Goal: Task Accomplishment & Management: Complete application form

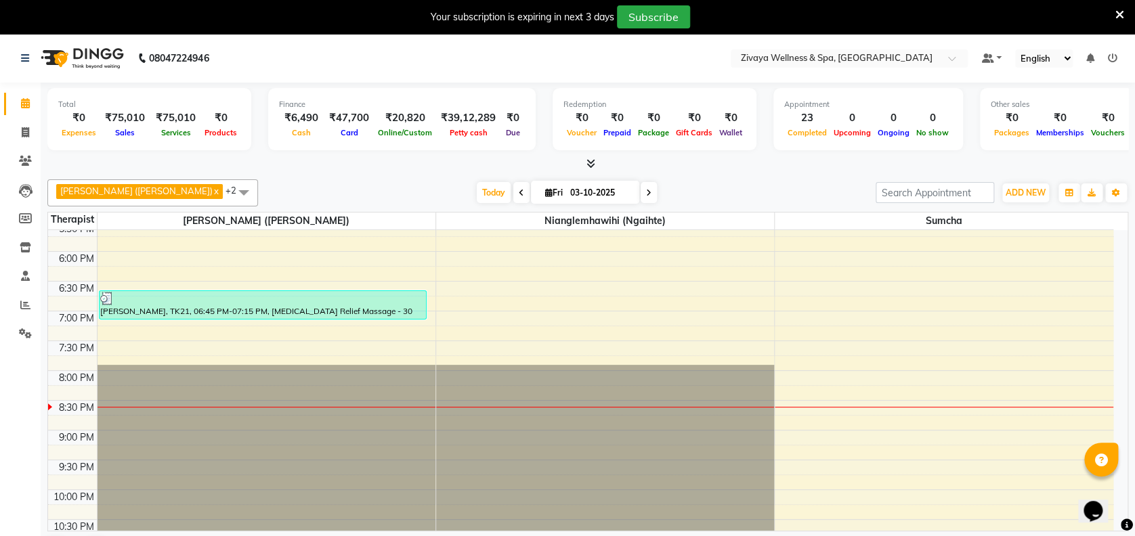
scroll to position [1049, 0]
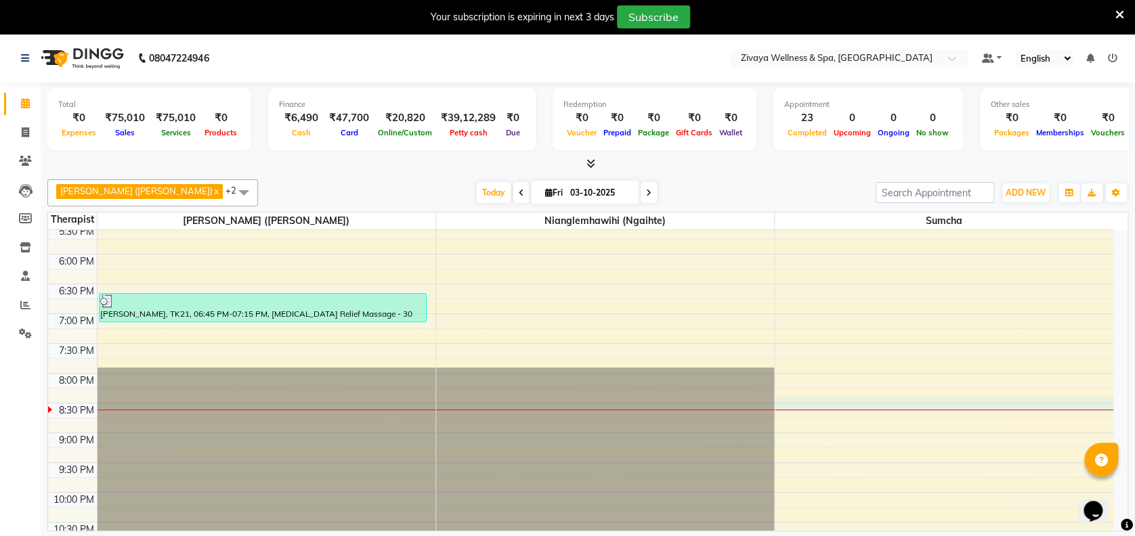
click at [943, 410] on div at bounding box center [944, 410] width 339 height 1
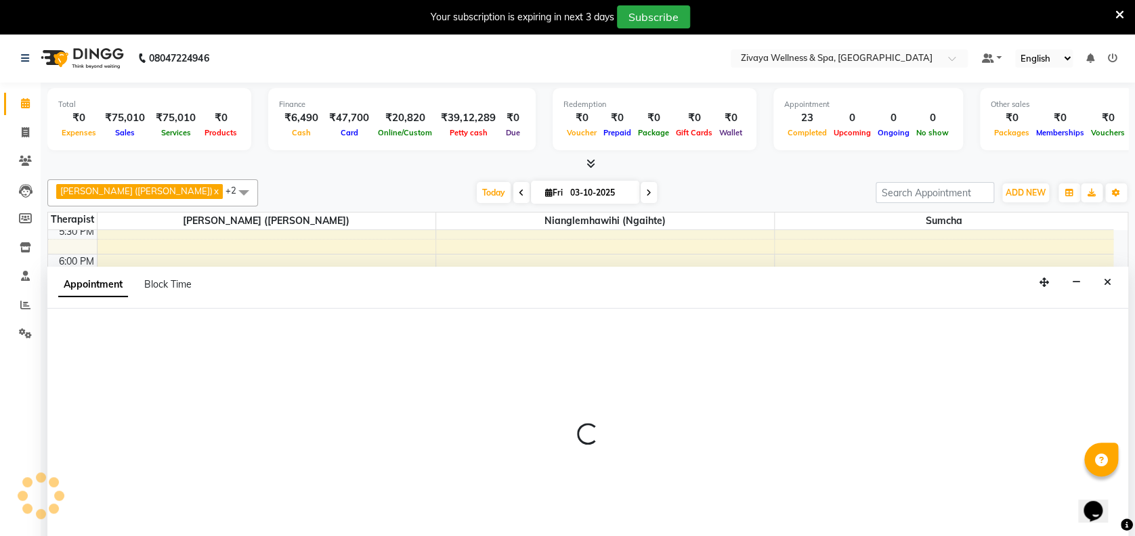
select select "63085"
select select "tentative"
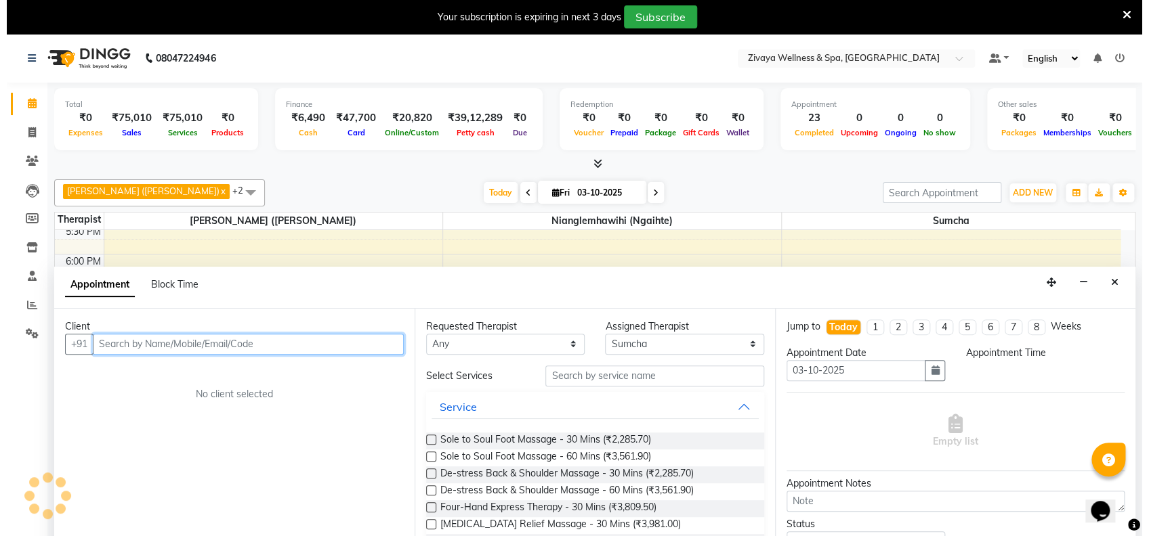
scroll to position [34, 0]
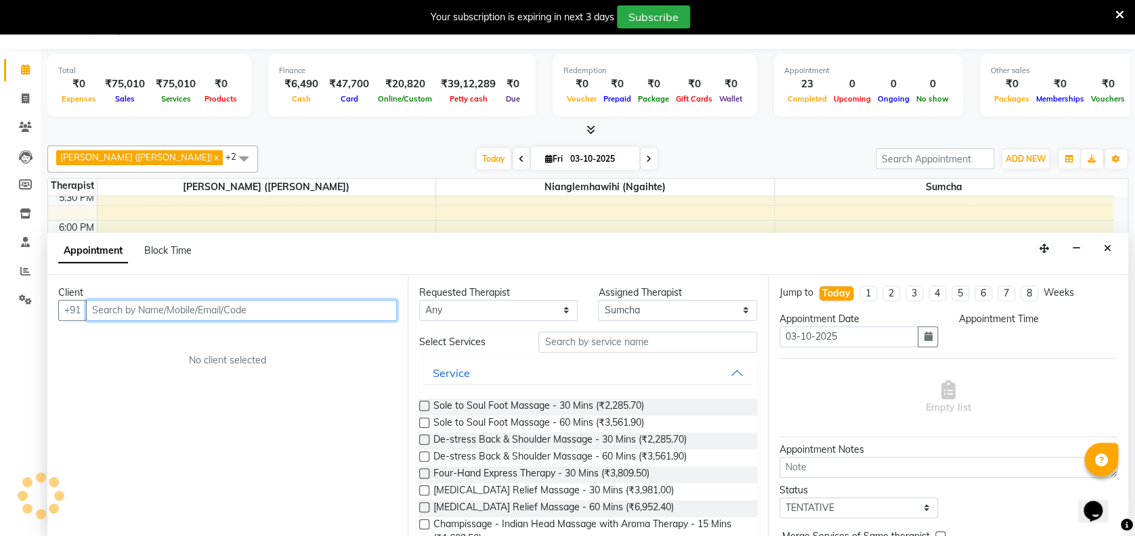
select select "1230"
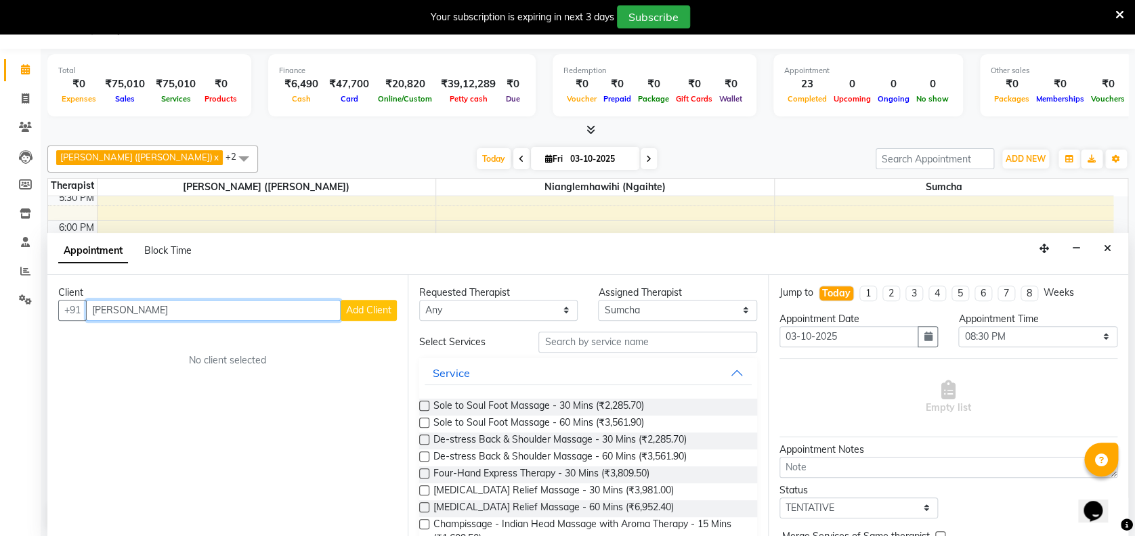
type input "[PERSON_NAME]"
click at [352, 304] on span "Add Client" at bounding box center [368, 310] width 45 height 12
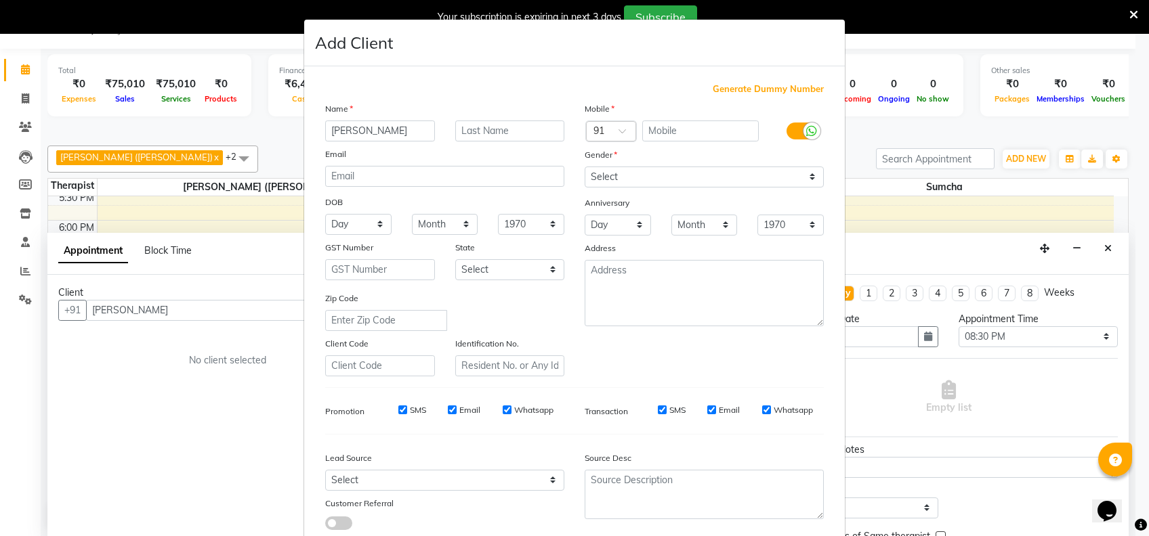
click at [742, 87] on span "Generate Dummy Number" at bounding box center [768, 90] width 111 height 14
type input "1311800001871"
checkbox input "false"
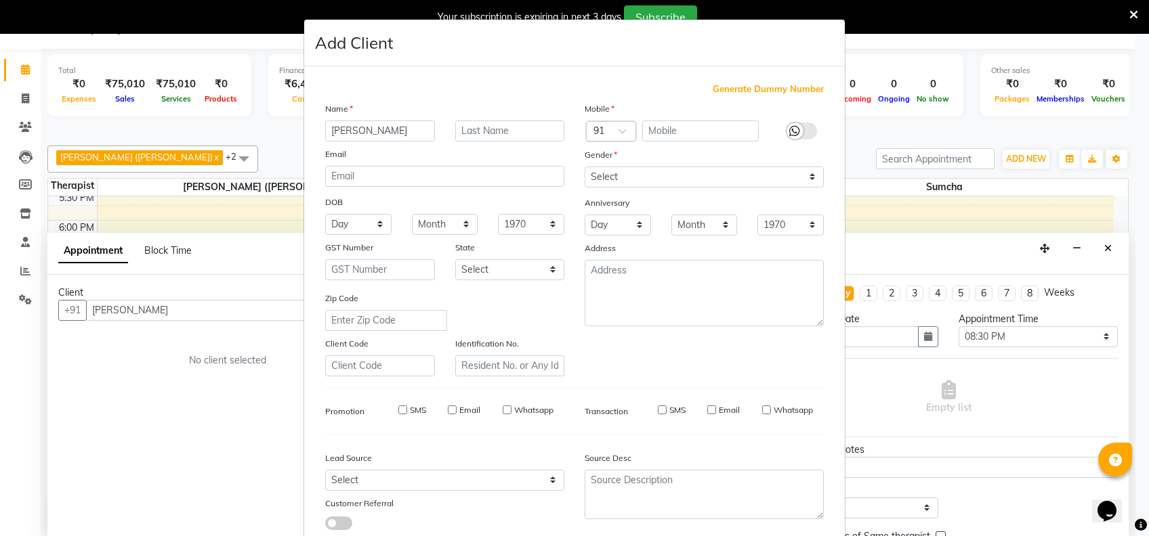
checkbox input "false"
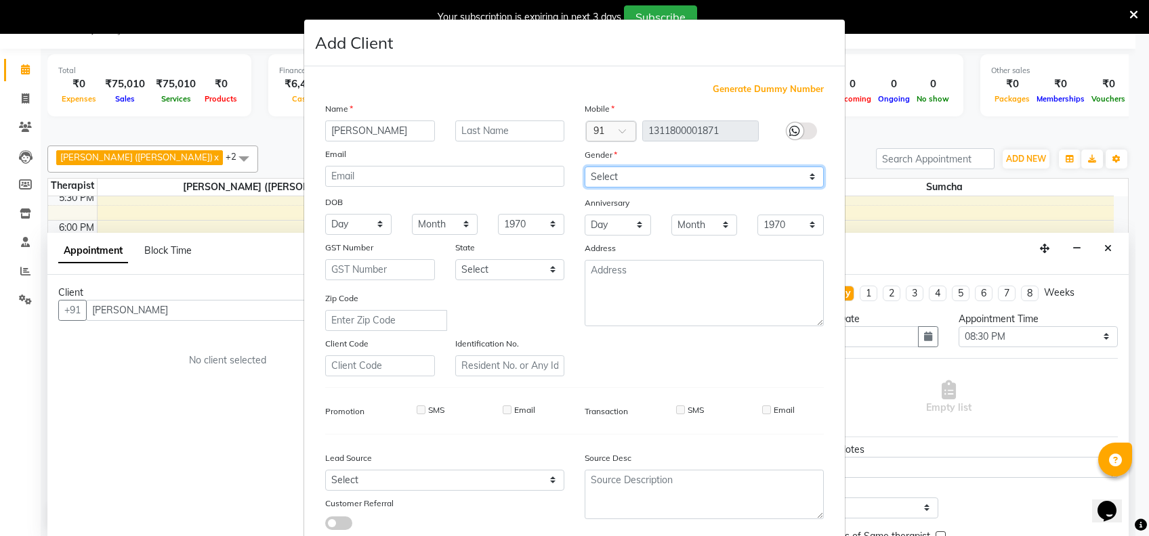
click at [628, 173] on select "Select [DEMOGRAPHIC_DATA] [DEMOGRAPHIC_DATA] Other Prefer Not To Say" at bounding box center [704, 177] width 239 height 21
select select "[DEMOGRAPHIC_DATA]"
click at [585, 167] on select "Select [DEMOGRAPHIC_DATA] [DEMOGRAPHIC_DATA] Other Prefer Not To Say" at bounding box center [704, 177] width 239 height 21
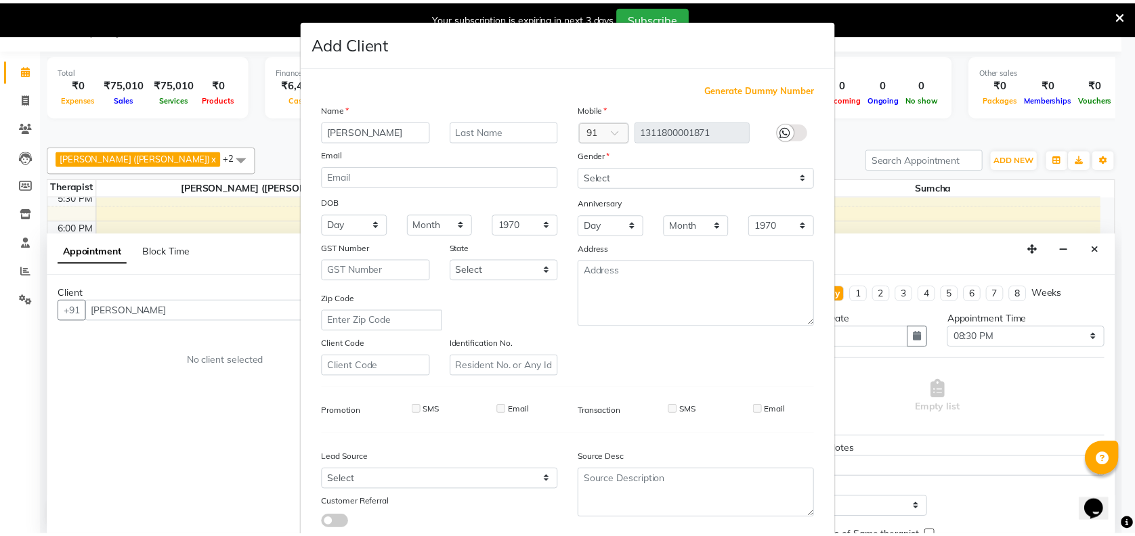
scroll to position [86, 0]
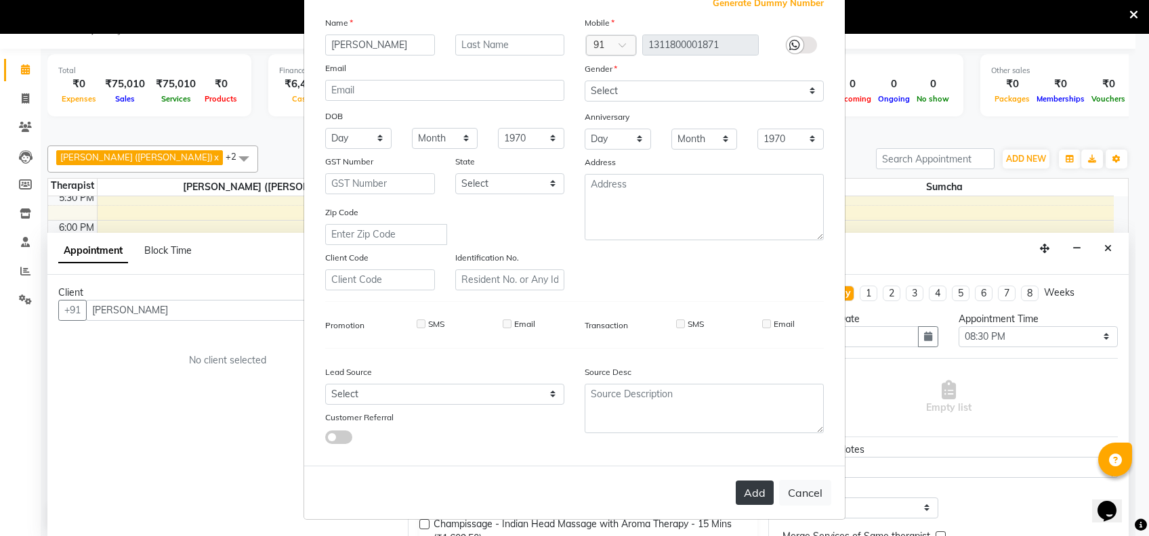
click at [742, 492] on button "Add" at bounding box center [755, 493] width 38 height 24
type input "1311800001871"
select select
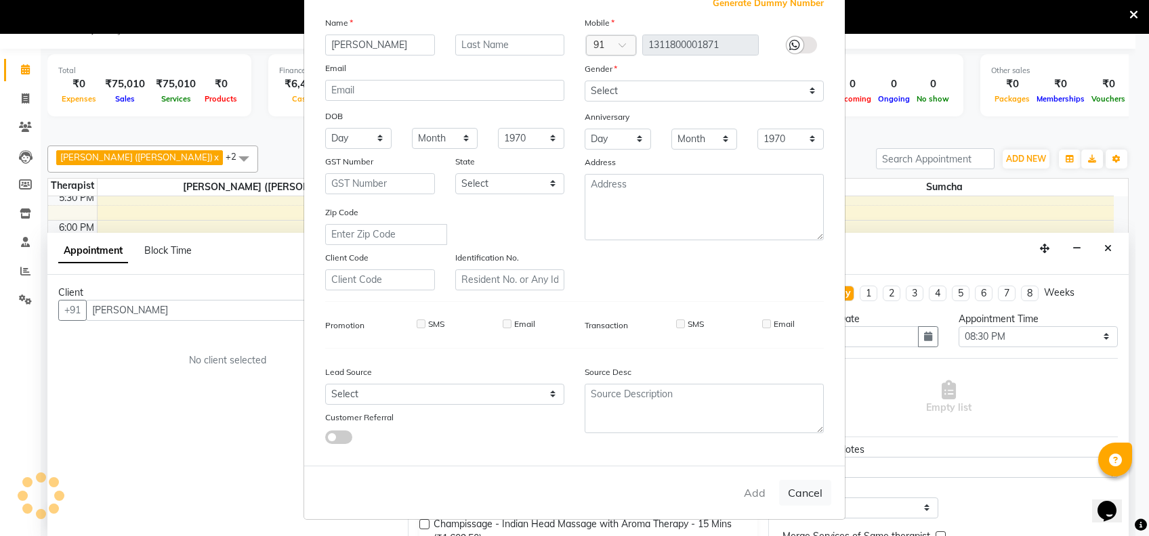
select select
checkbox input "false"
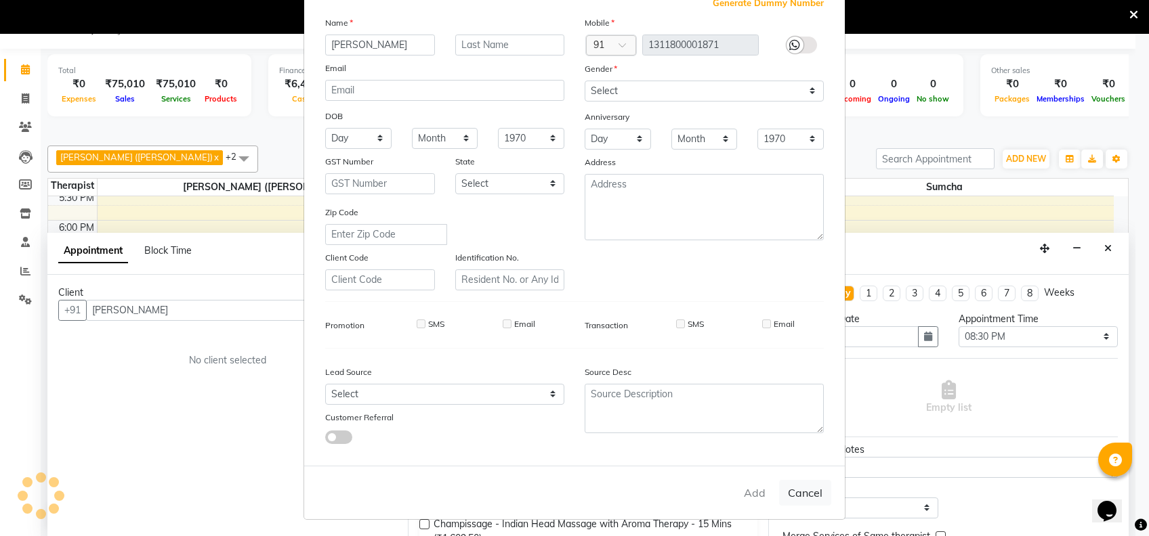
checkbox input "false"
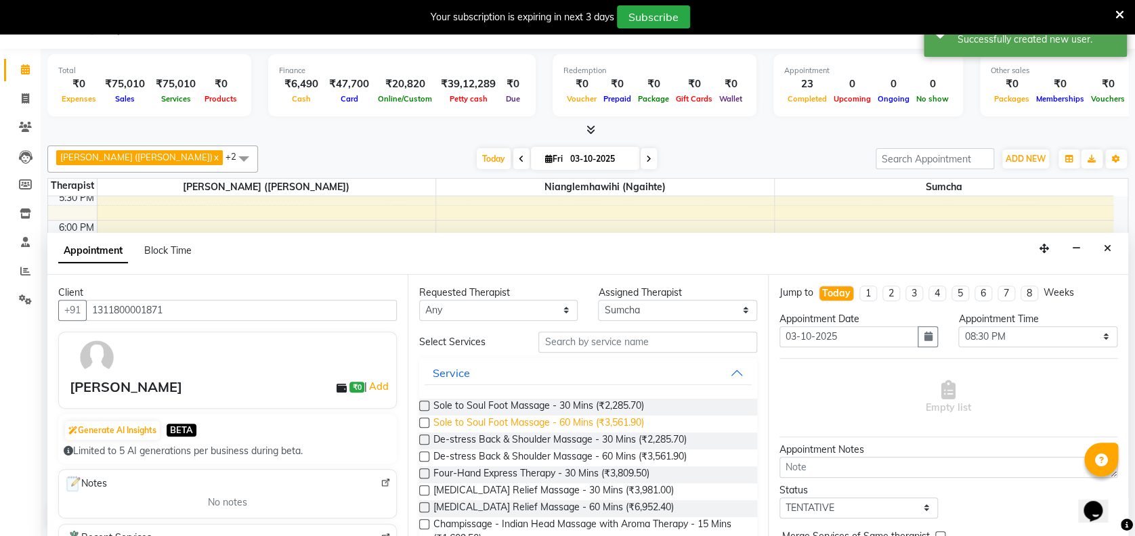
click at [567, 424] on span "Sole to Soul Foot Massage - 60 Mins (₹3,561.90)" at bounding box center [538, 424] width 211 height 17
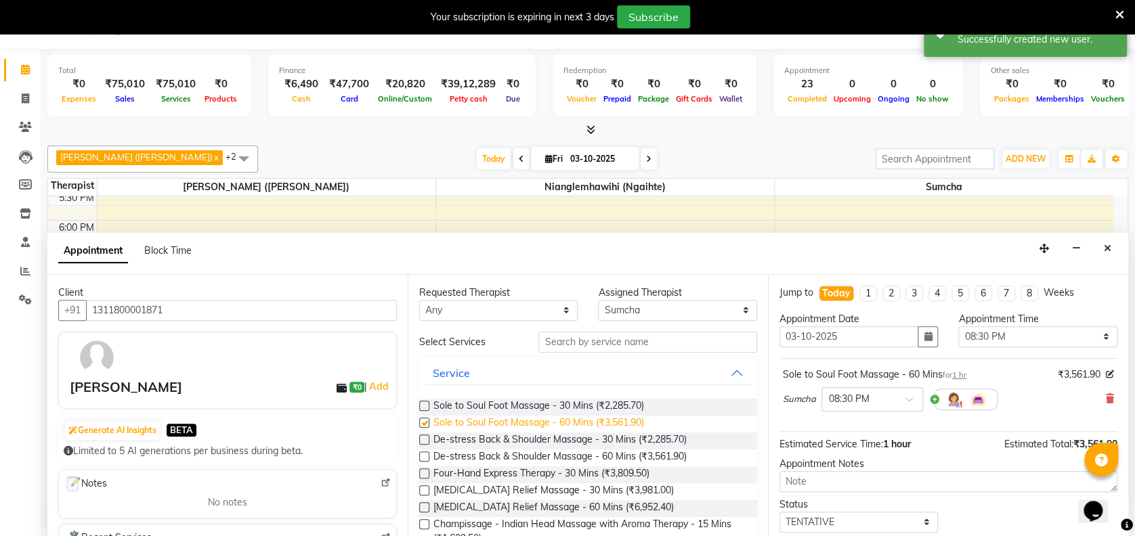
checkbox input "false"
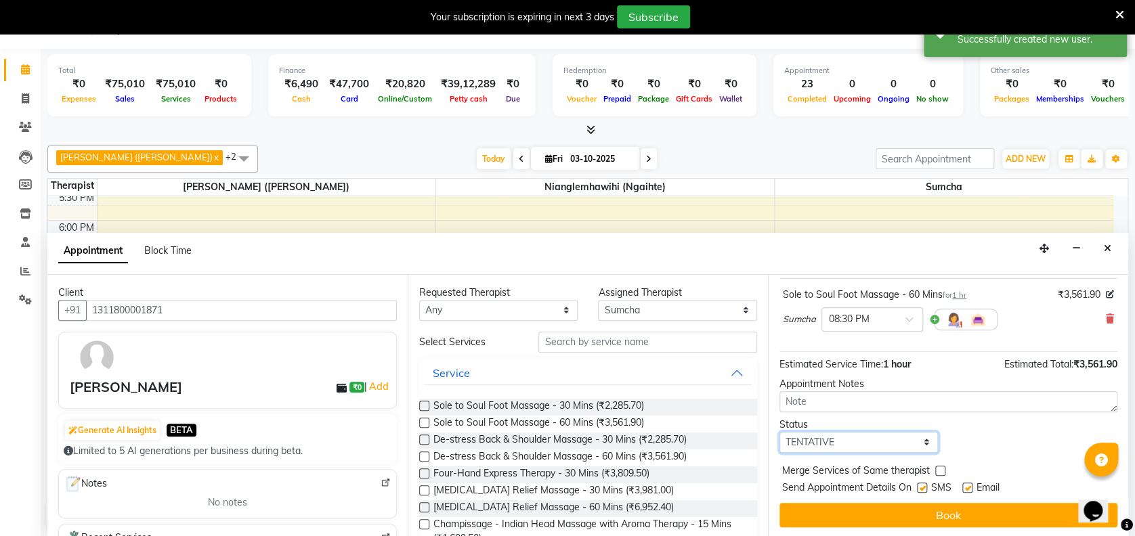
click at [812, 438] on select "Select TENTATIVE CONFIRM CHECK-IN UPCOMING" at bounding box center [859, 442] width 158 height 21
select select "confirm booking"
click at [780, 432] on select "Select TENTATIVE CONFIRM CHECK-IN UPCOMING" at bounding box center [859, 442] width 158 height 21
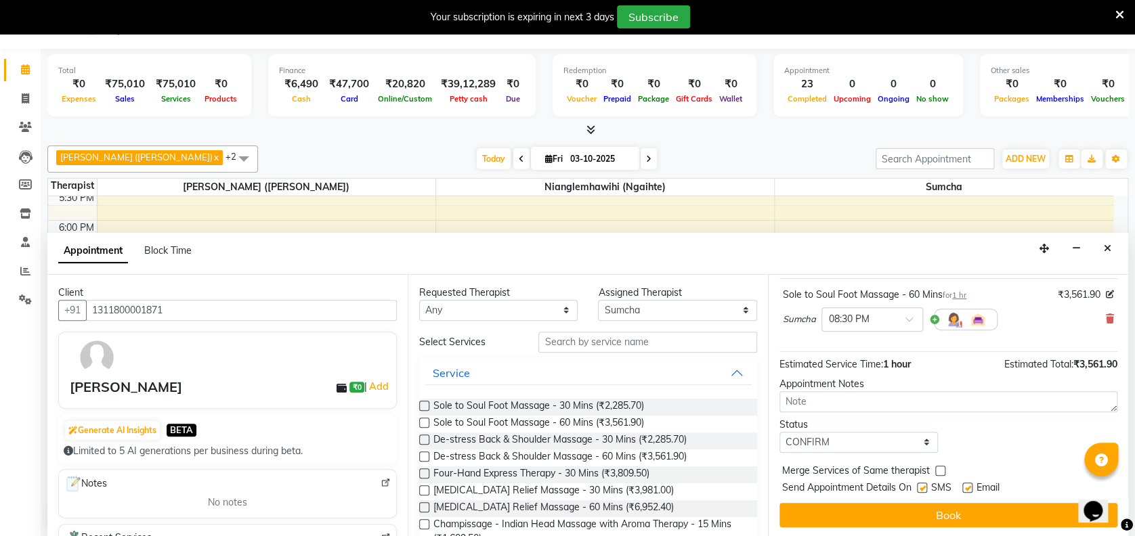
click at [921, 483] on label at bounding box center [922, 488] width 10 height 10
click at [921, 485] on input "checkbox" at bounding box center [921, 489] width 9 height 9
checkbox input "false"
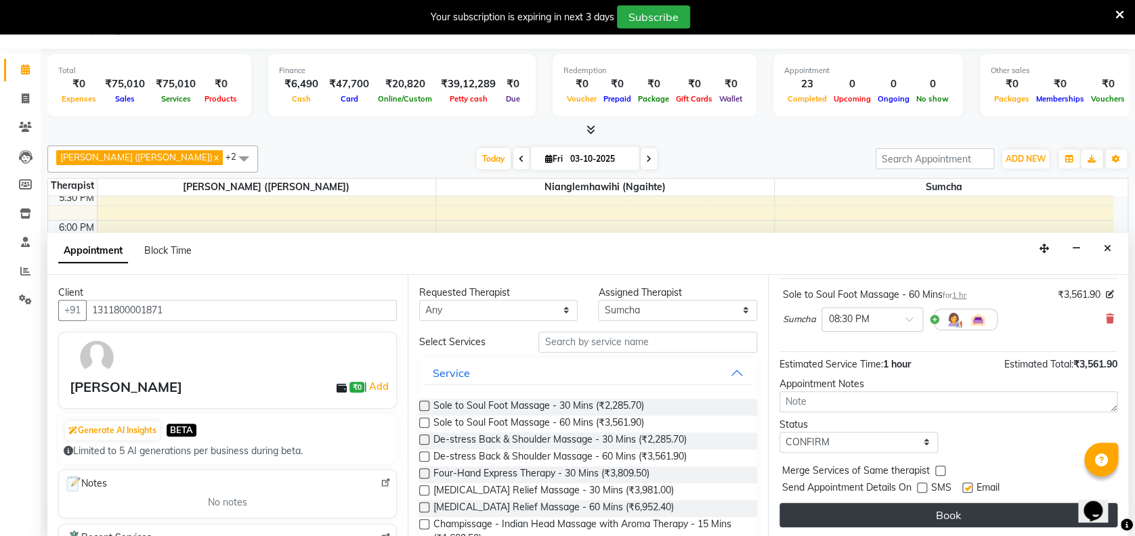
click at [906, 521] on button "Book" at bounding box center [949, 515] width 338 height 24
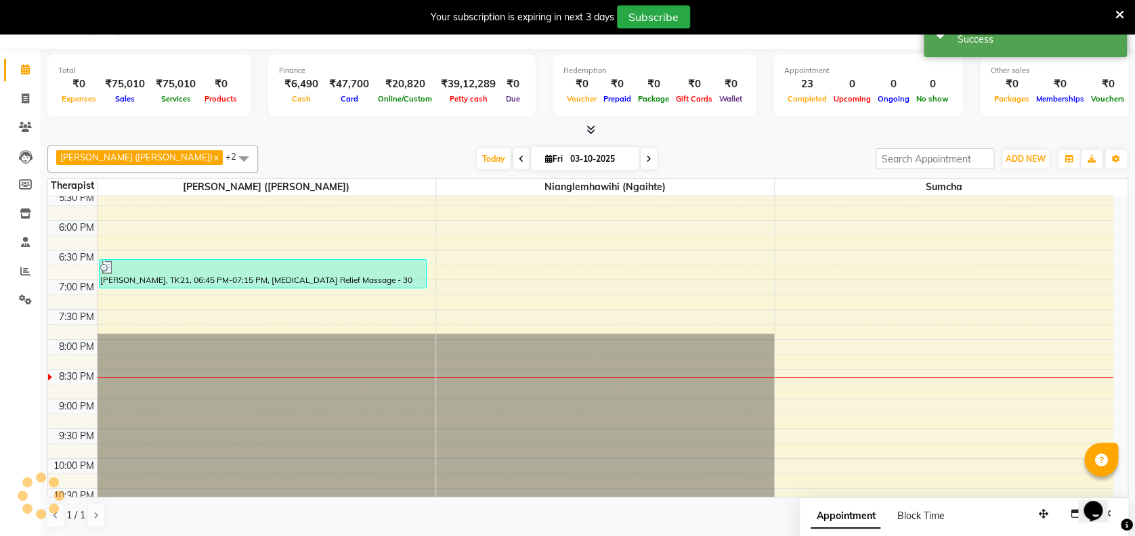
scroll to position [0, 0]
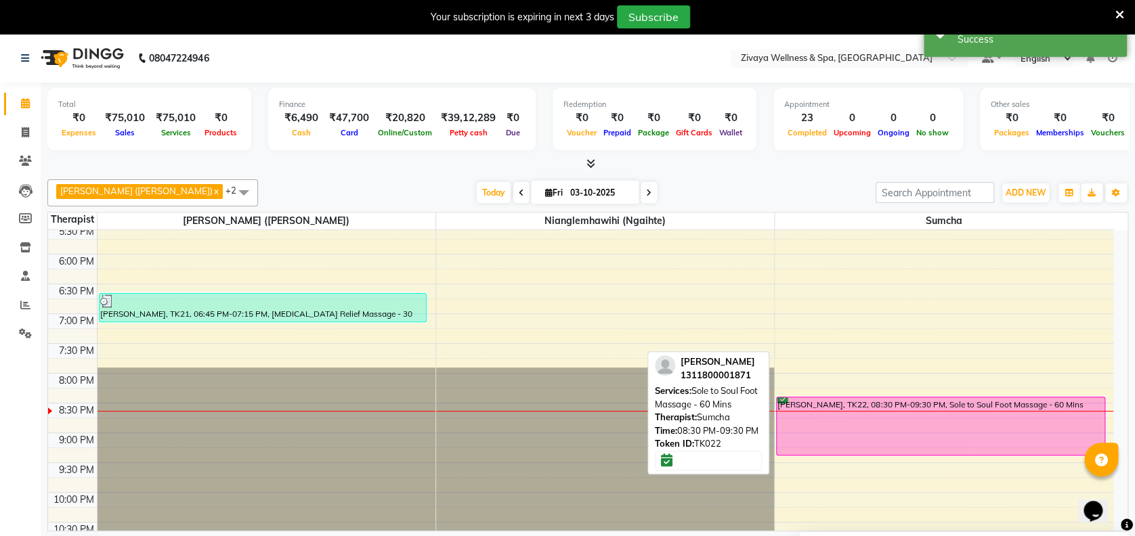
click at [845, 411] on div "[PERSON_NAME], TK22, 08:30 PM-09:30 PM, Sole to Soul Foot Massage - 60 Mins" at bounding box center [940, 427] width 327 height 58
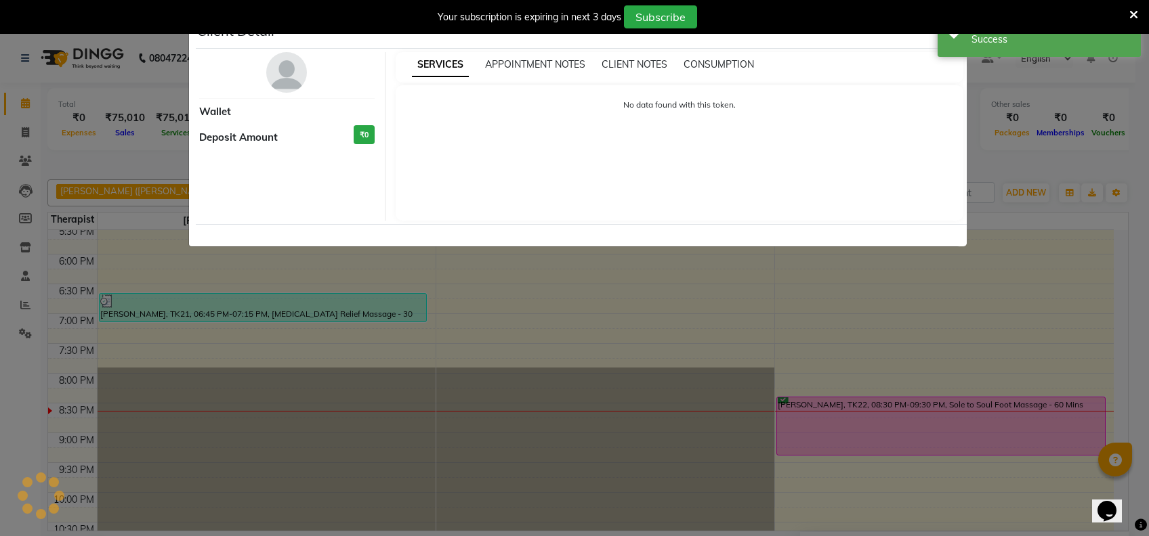
select select "6"
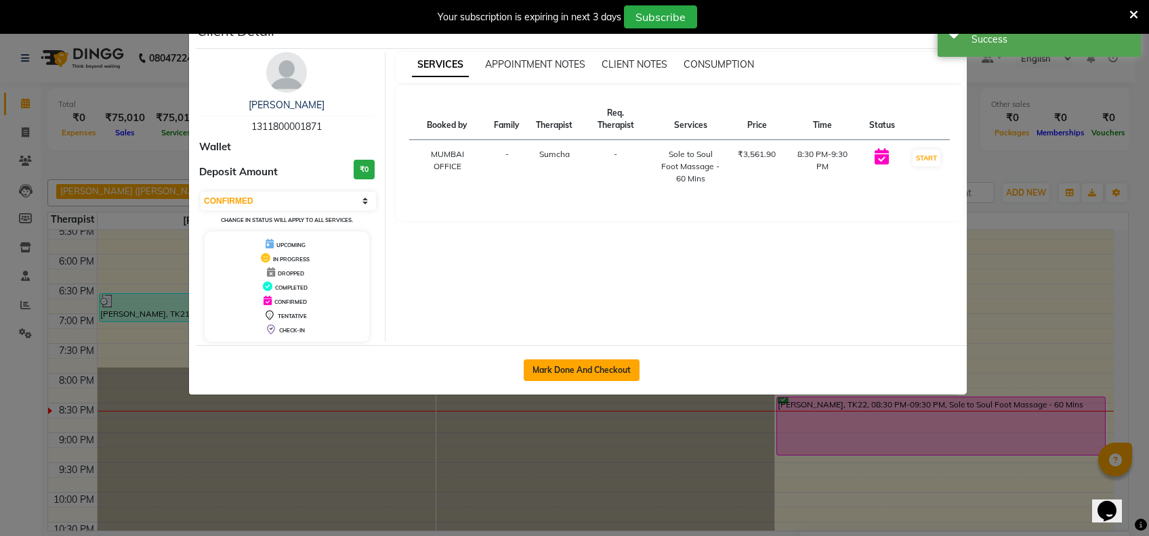
click at [617, 363] on button "Mark Done And Checkout" at bounding box center [582, 371] width 116 height 22
select select "service"
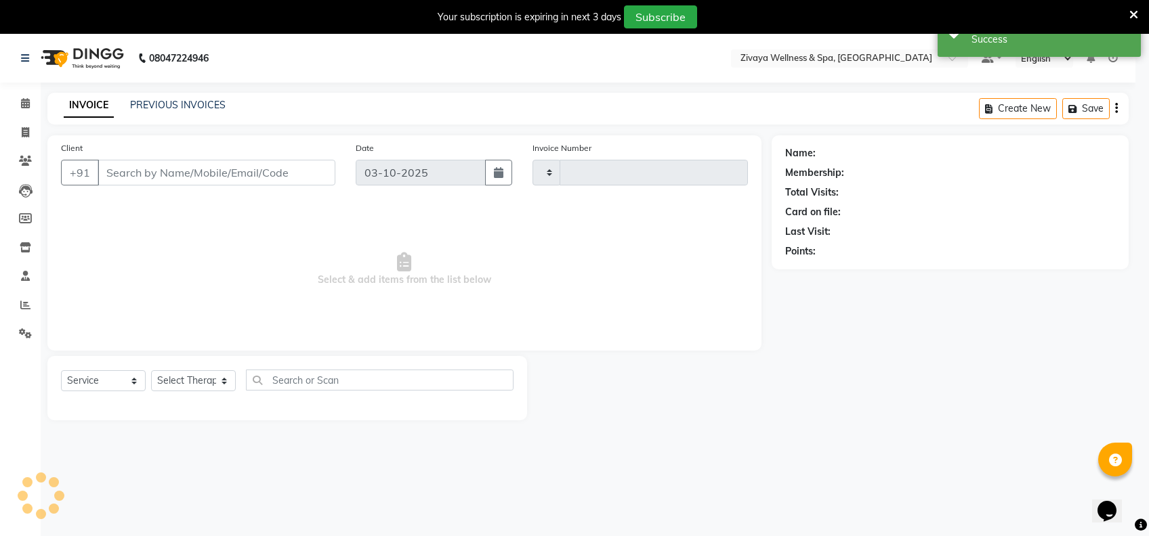
type input "2516"
select select "7072"
select select "3"
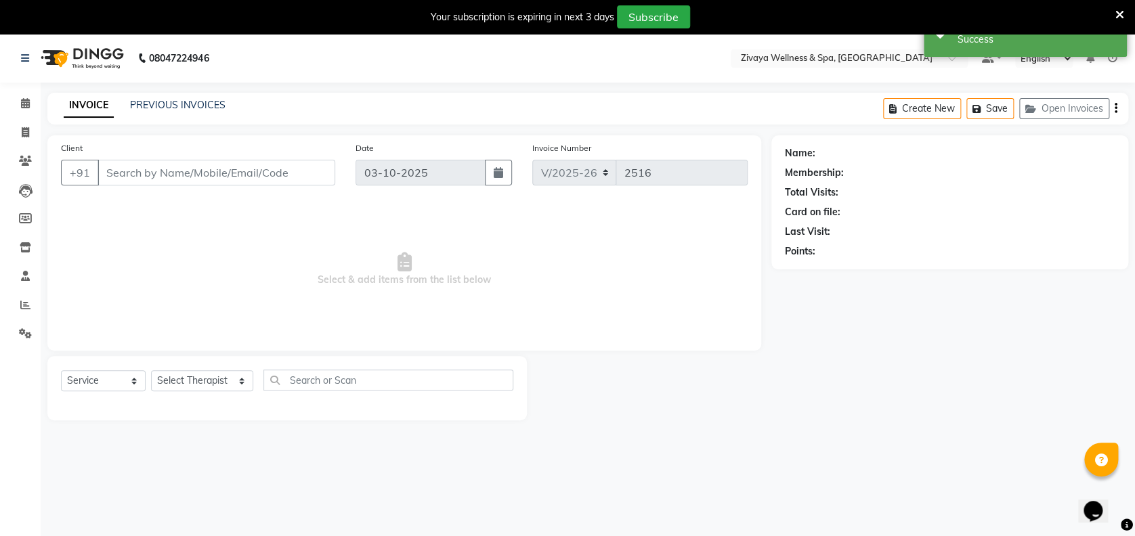
type input "1311800001871"
select select "63085"
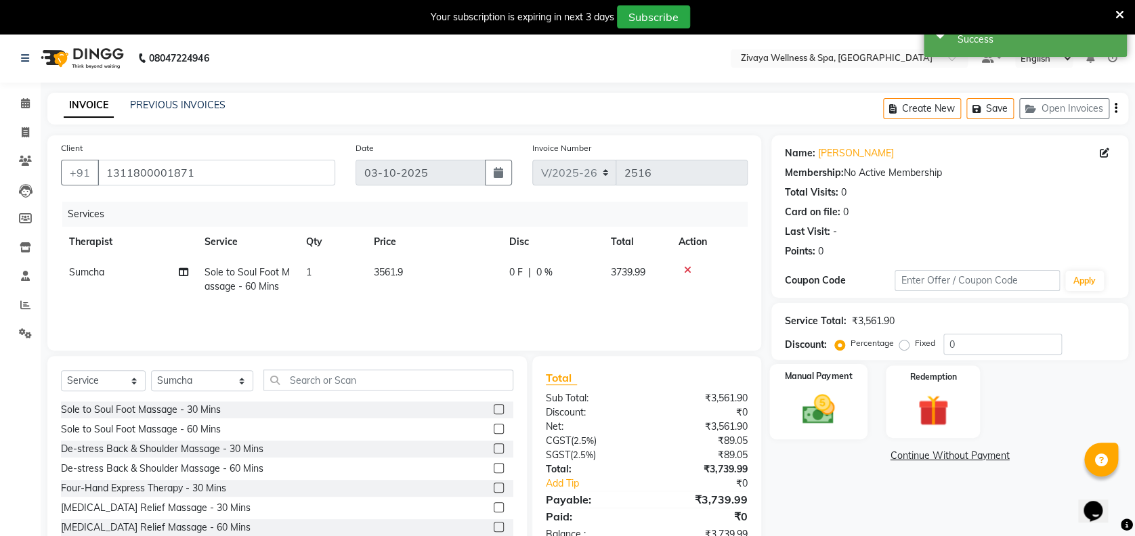
click at [843, 402] on img at bounding box center [818, 409] width 52 height 37
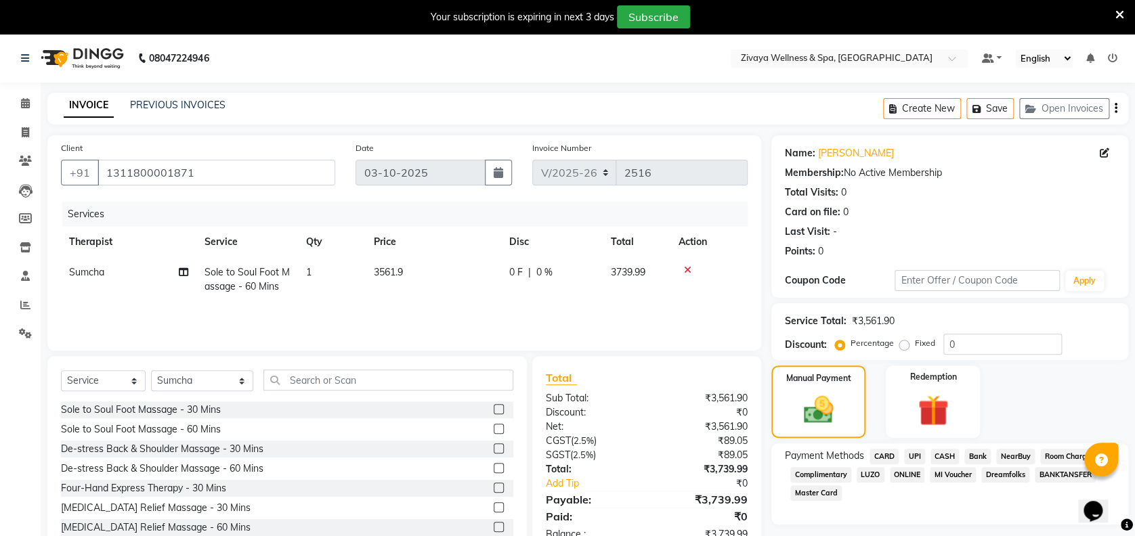
click at [914, 454] on span "UPI" at bounding box center [914, 457] width 21 height 16
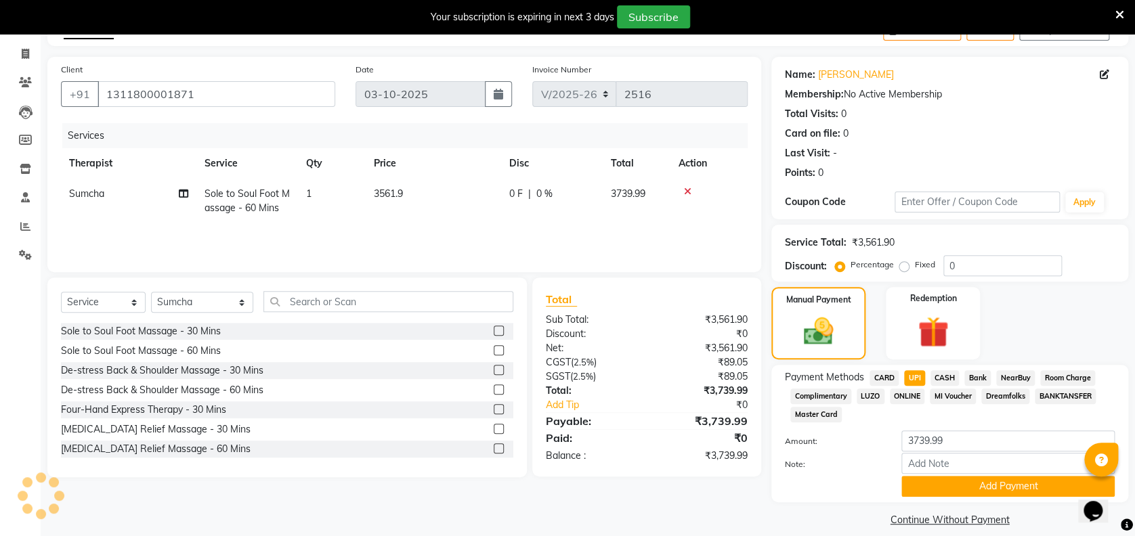
scroll to position [92, 0]
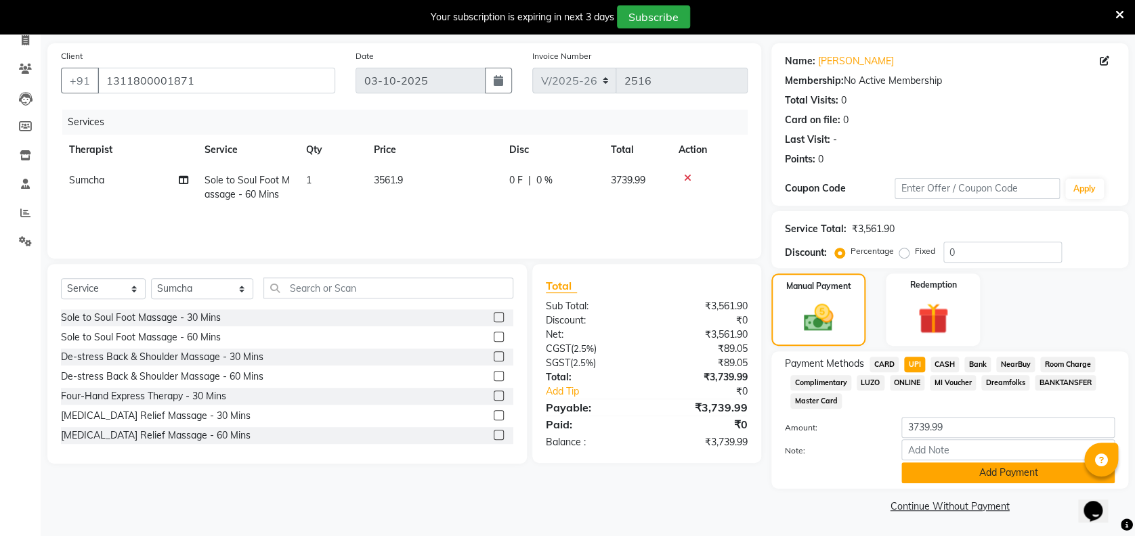
click at [1022, 477] on button "Add Payment" at bounding box center [1008, 473] width 213 height 21
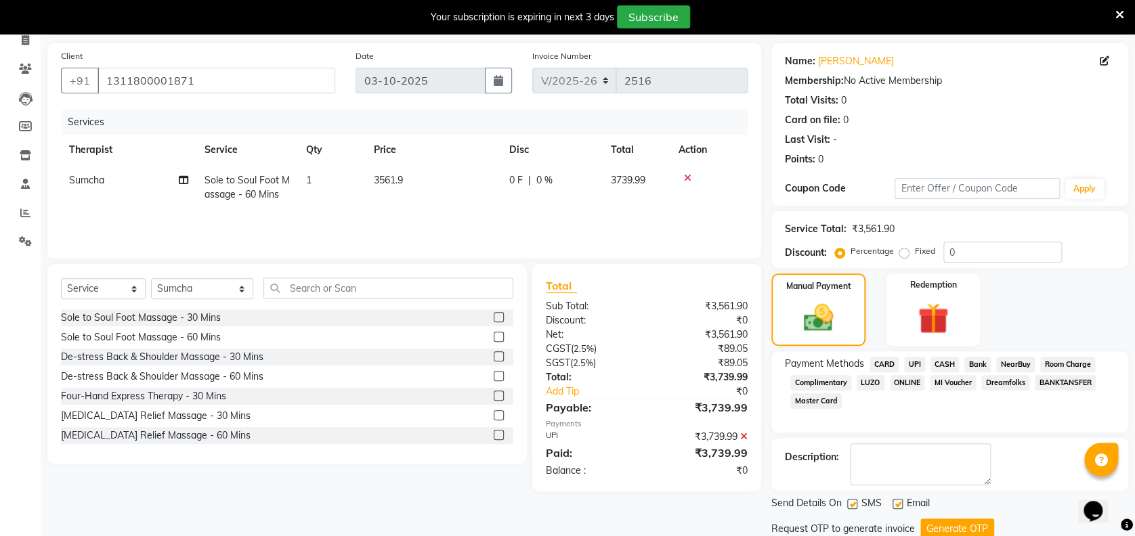
scroll to position [139, 0]
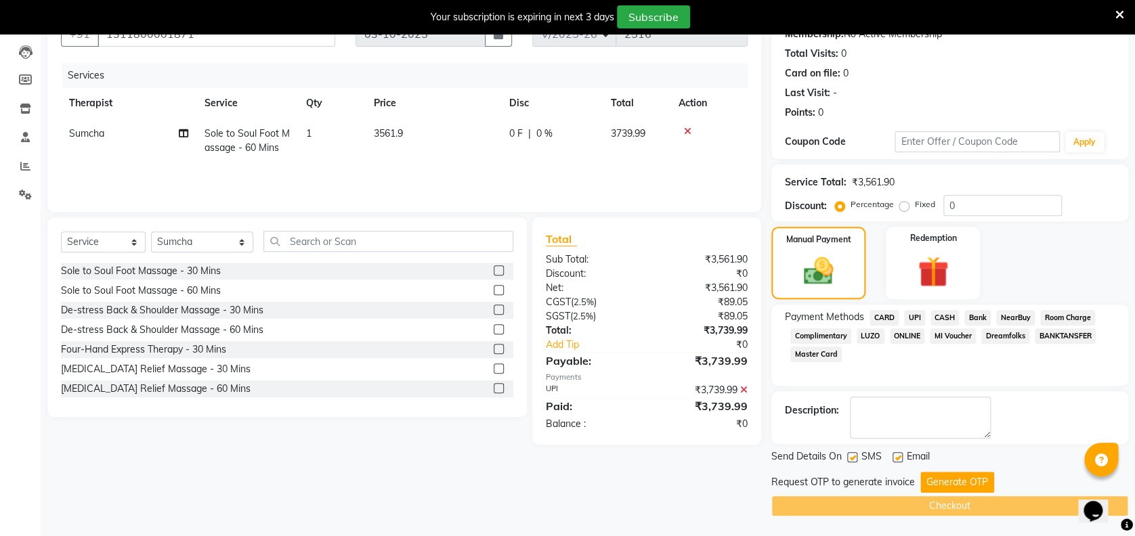
click at [854, 454] on label at bounding box center [852, 457] width 10 height 10
click at [854, 454] on input "checkbox" at bounding box center [851, 458] width 9 height 9
checkbox input "false"
click at [933, 475] on button "Generate OTP" at bounding box center [957, 482] width 74 height 21
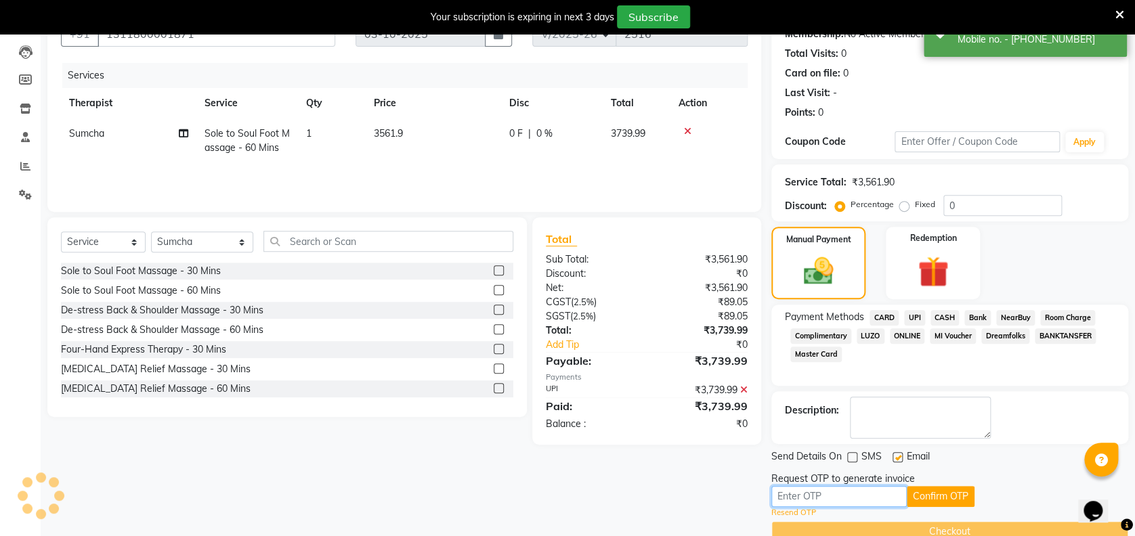
click at [858, 503] on input "text" at bounding box center [838, 496] width 135 height 21
type input "4035"
click at [935, 491] on button "Confirm OTP" at bounding box center [941, 496] width 68 height 21
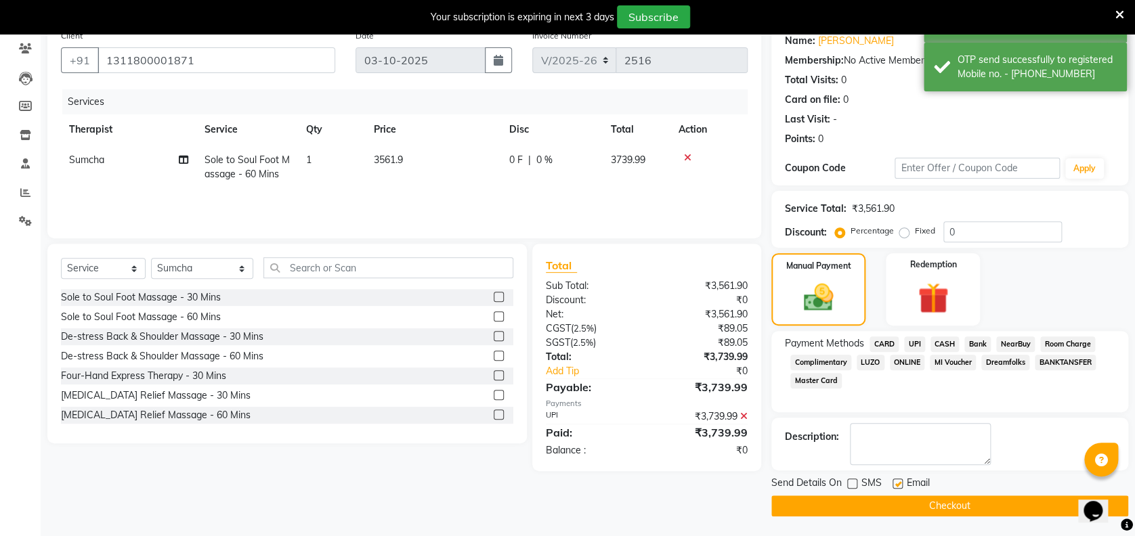
click at [883, 499] on button "Checkout" at bounding box center [949, 506] width 357 height 21
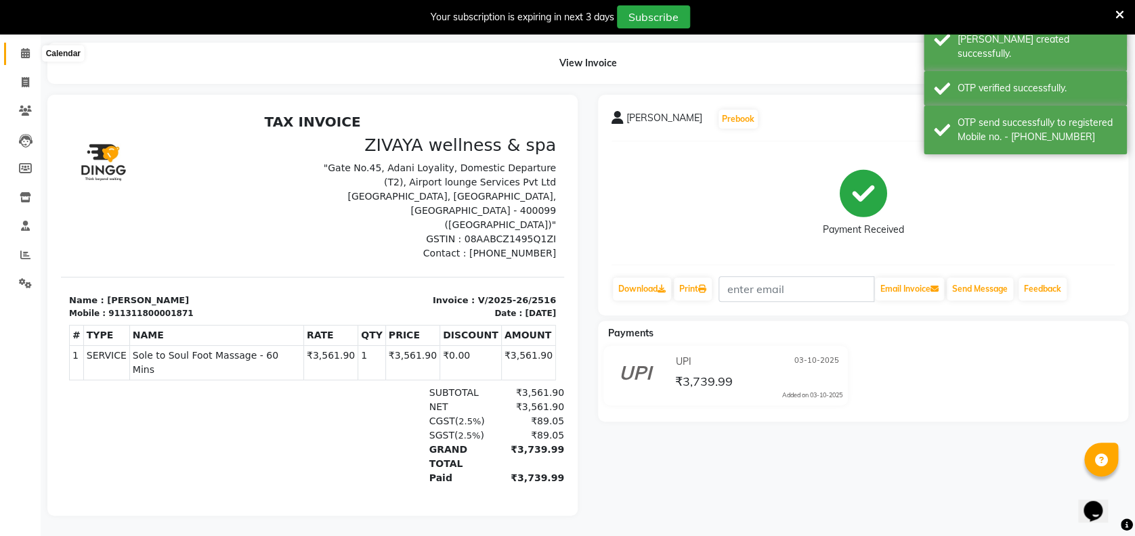
click at [28, 48] on icon at bounding box center [25, 53] width 9 height 10
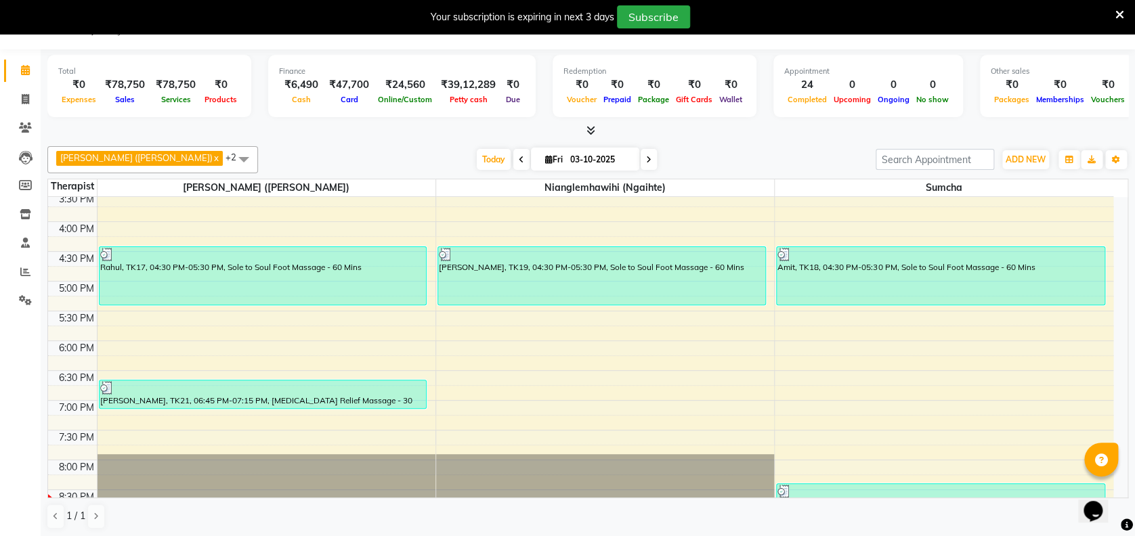
scroll to position [935, 0]
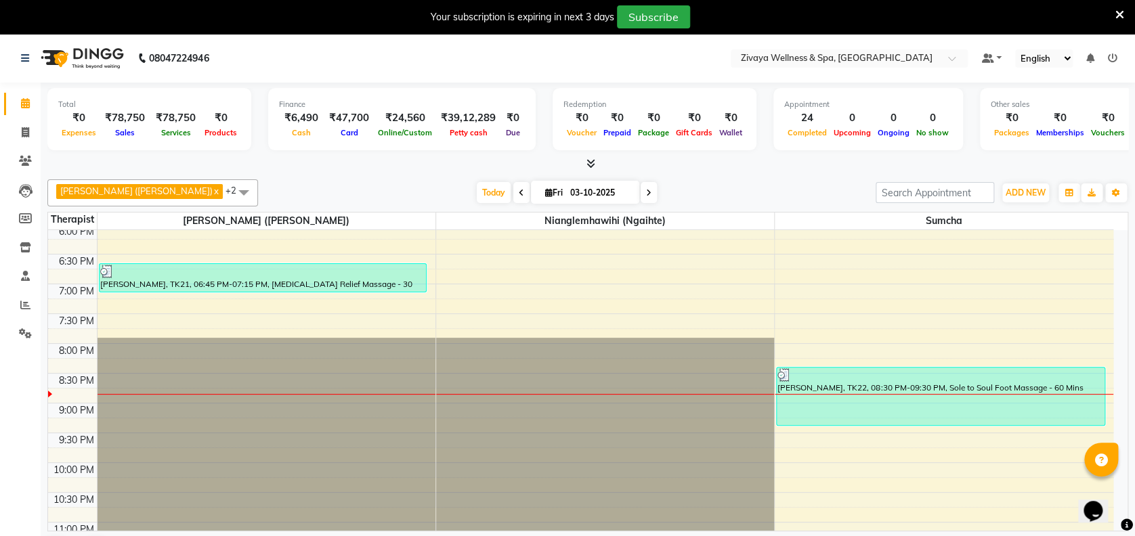
scroll to position [1095, 0]
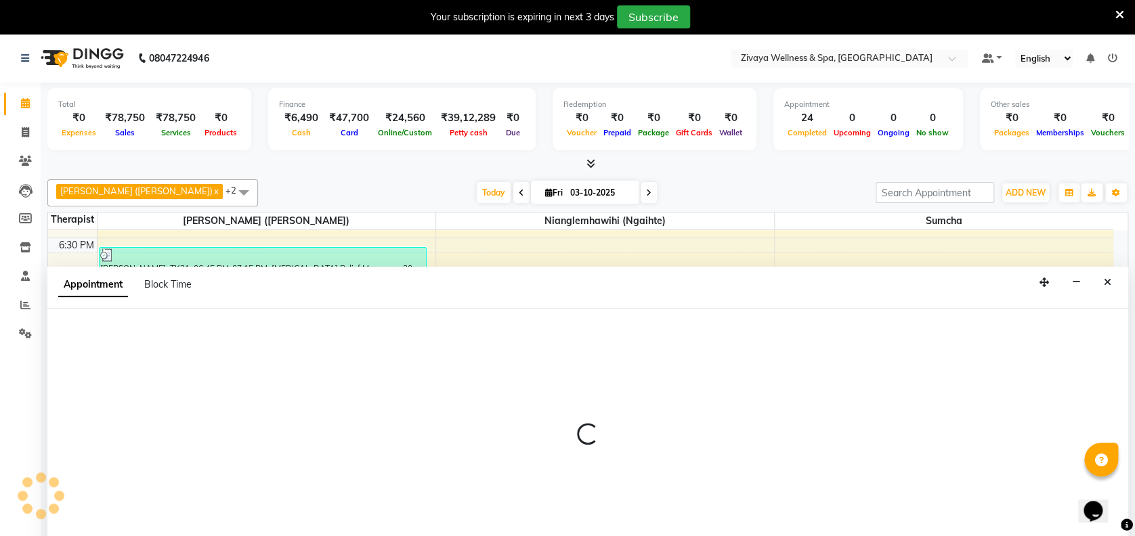
select select "58858"
select select "tentative"
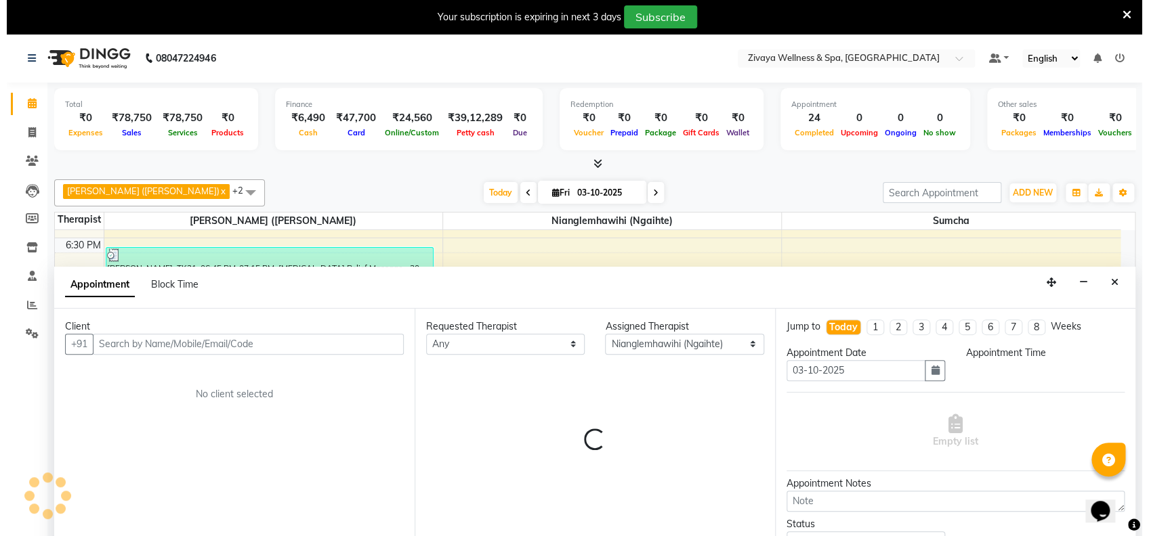
scroll to position [34, 0]
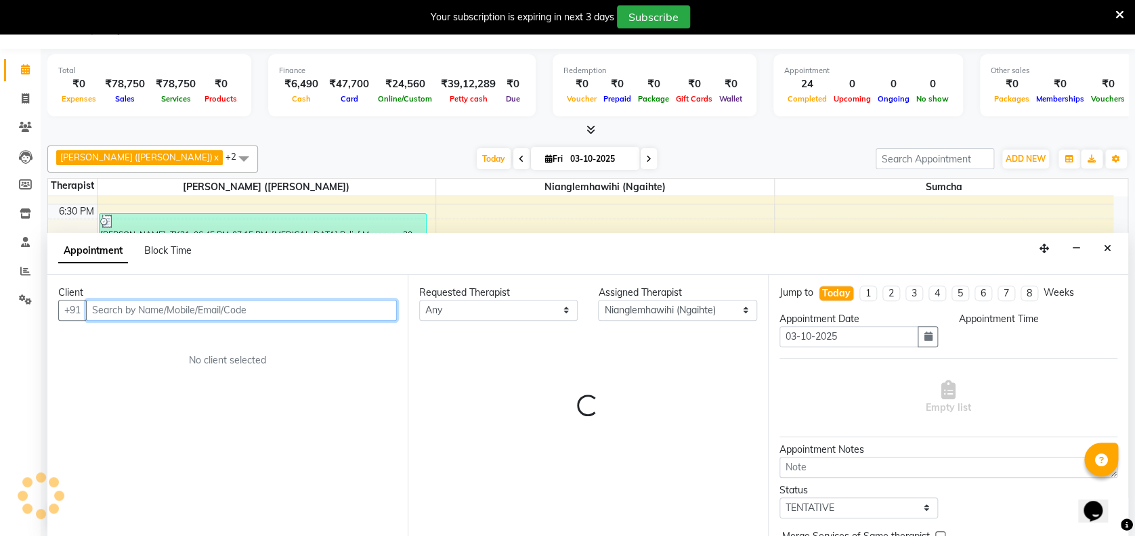
select select "1245"
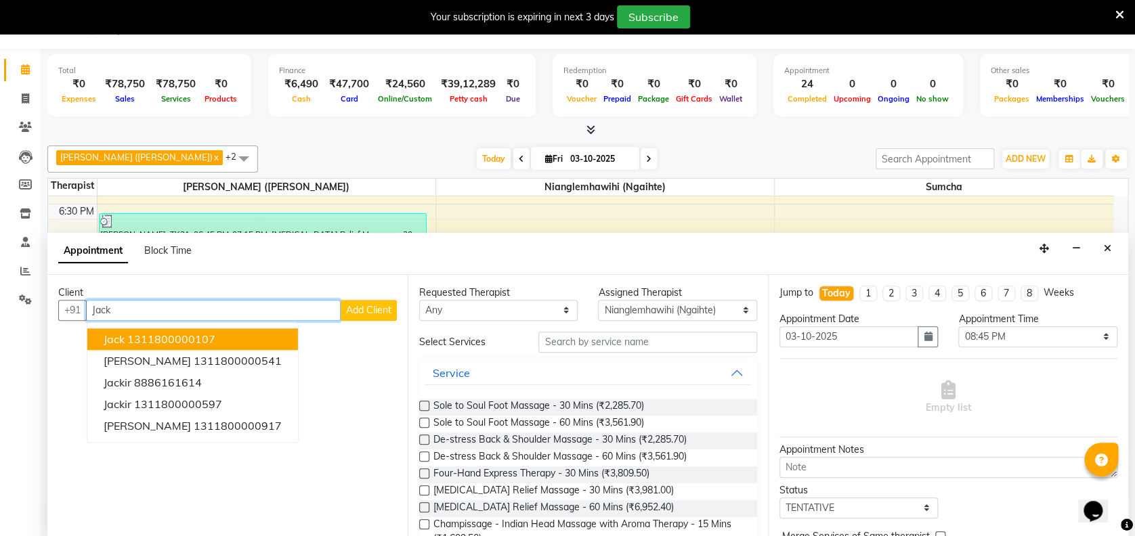
type input "Jack"
click at [363, 308] on span "Add Client" at bounding box center [368, 310] width 45 height 12
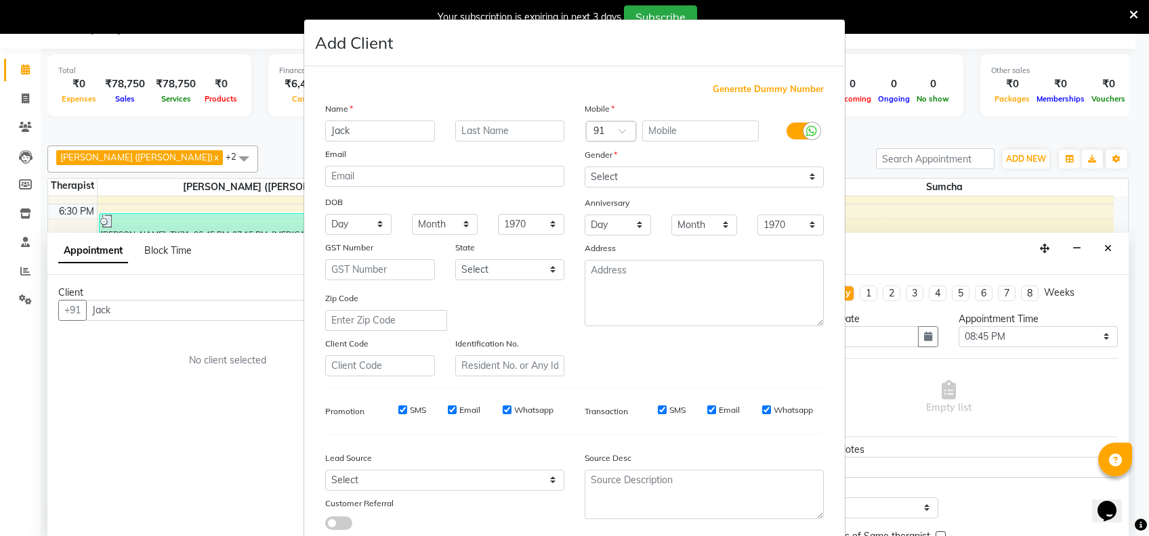
click at [739, 88] on span "Generate Dummy Number" at bounding box center [768, 90] width 111 height 14
type input "1311800001872"
checkbox input "false"
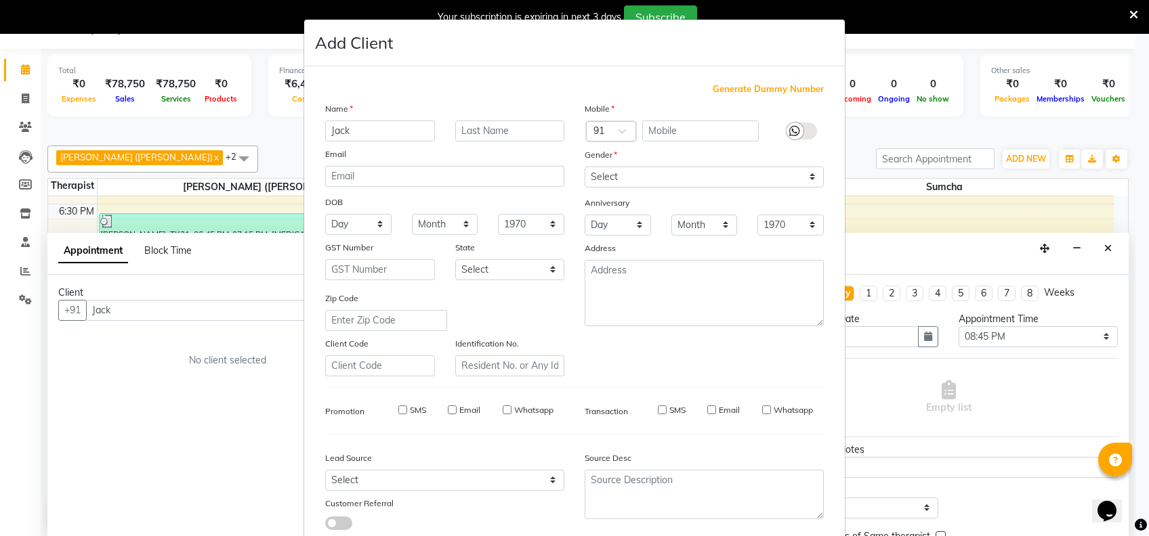
checkbox input "false"
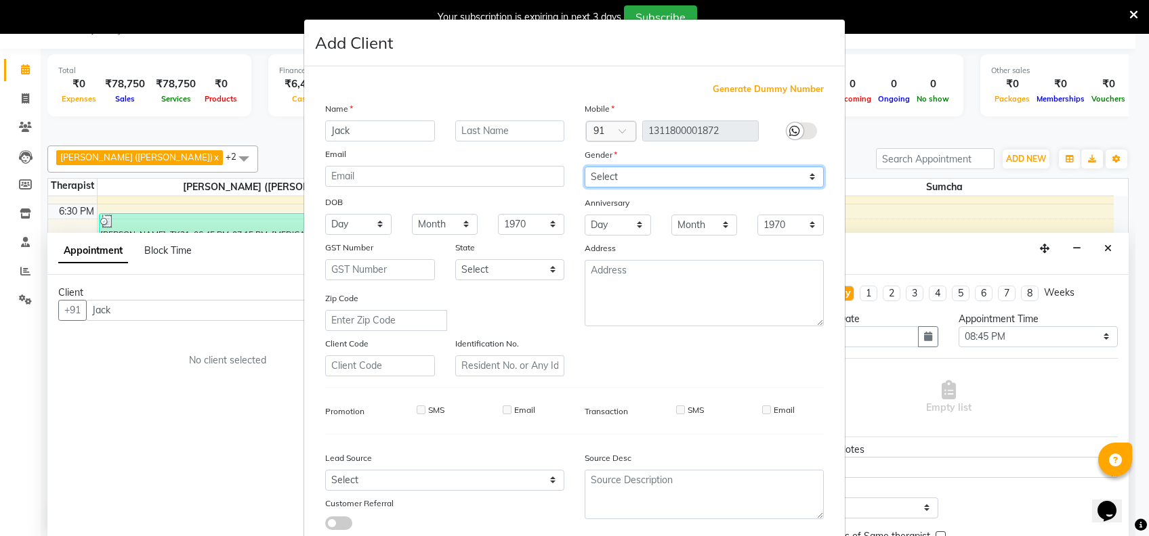
click at [694, 169] on select "Select [DEMOGRAPHIC_DATA] [DEMOGRAPHIC_DATA] Other Prefer Not To Say" at bounding box center [704, 177] width 239 height 21
select select "[DEMOGRAPHIC_DATA]"
click at [585, 167] on select "Select [DEMOGRAPHIC_DATA] [DEMOGRAPHIC_DATA] Other Prefer Not To Say" at bounding box center [704, 177] width 239 height 21
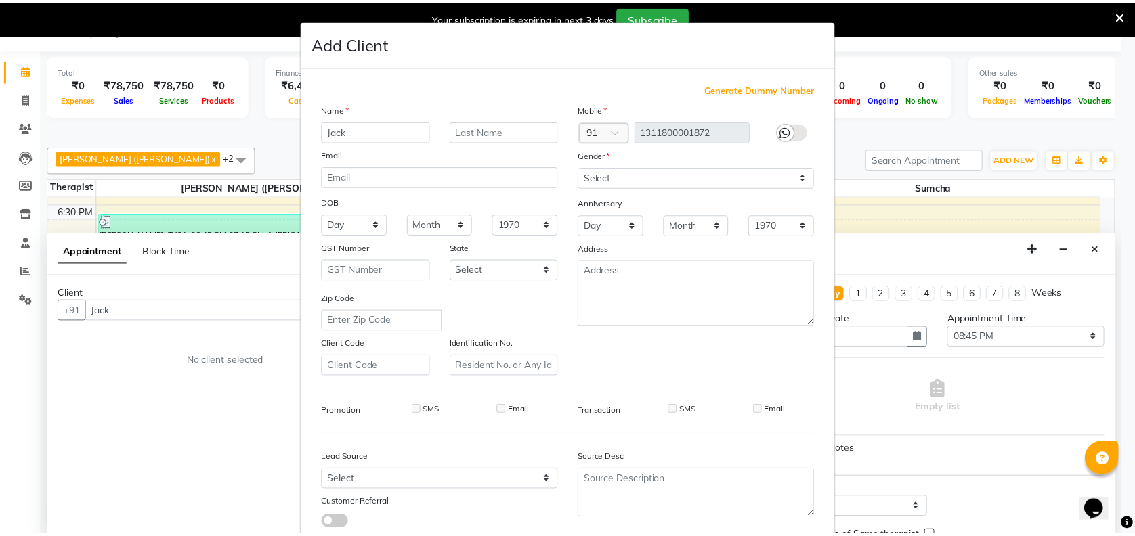
scroll to position [86, 0]
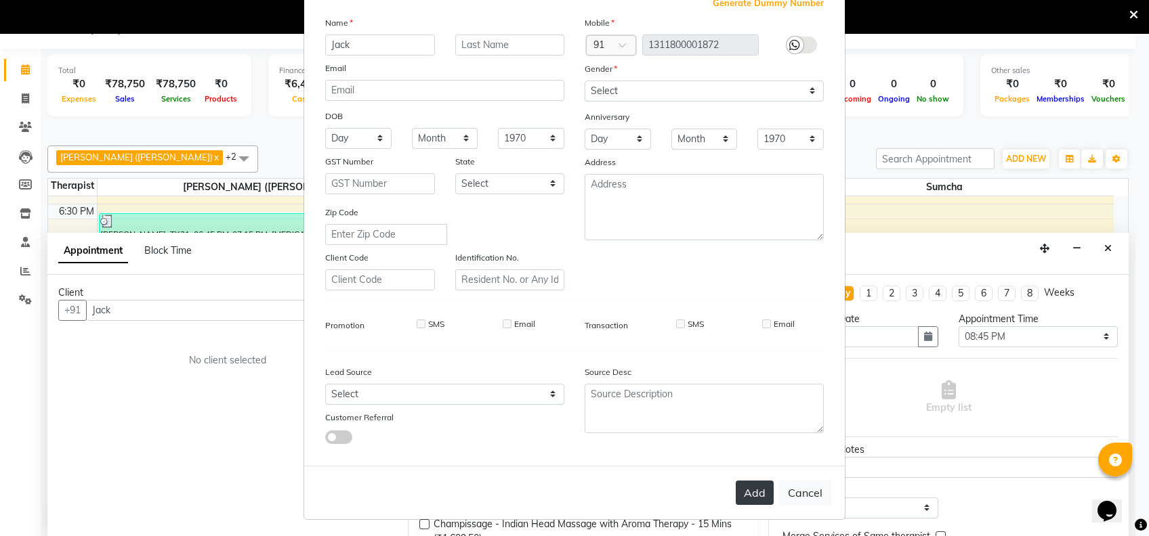
click at [750, 493] on button "Add" at bounding box center [755, 493] width 38 height 24
type input "1311800001872"
select select
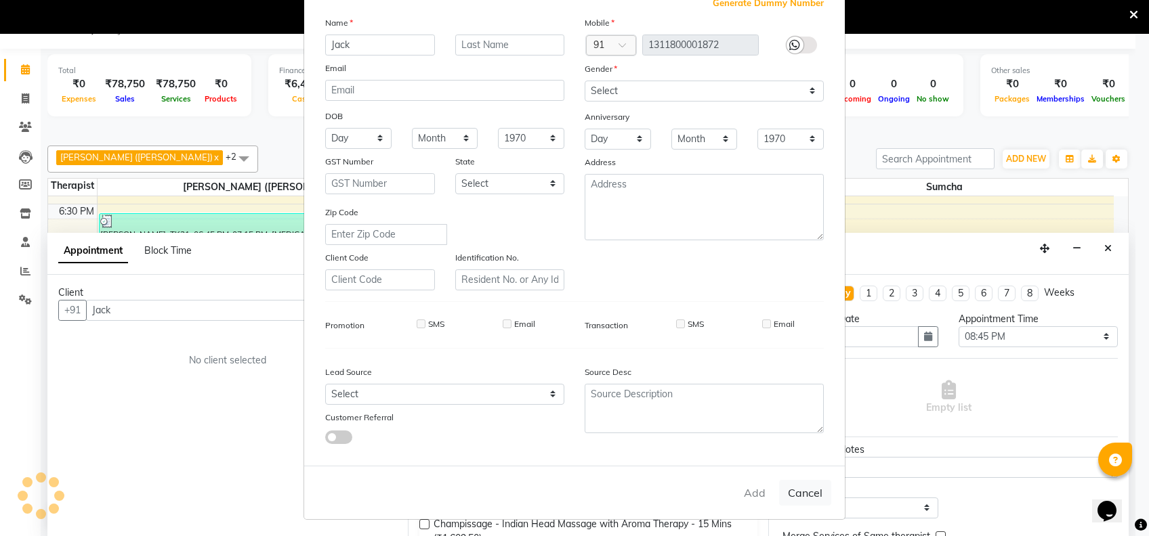
select select
checkbox input "false"
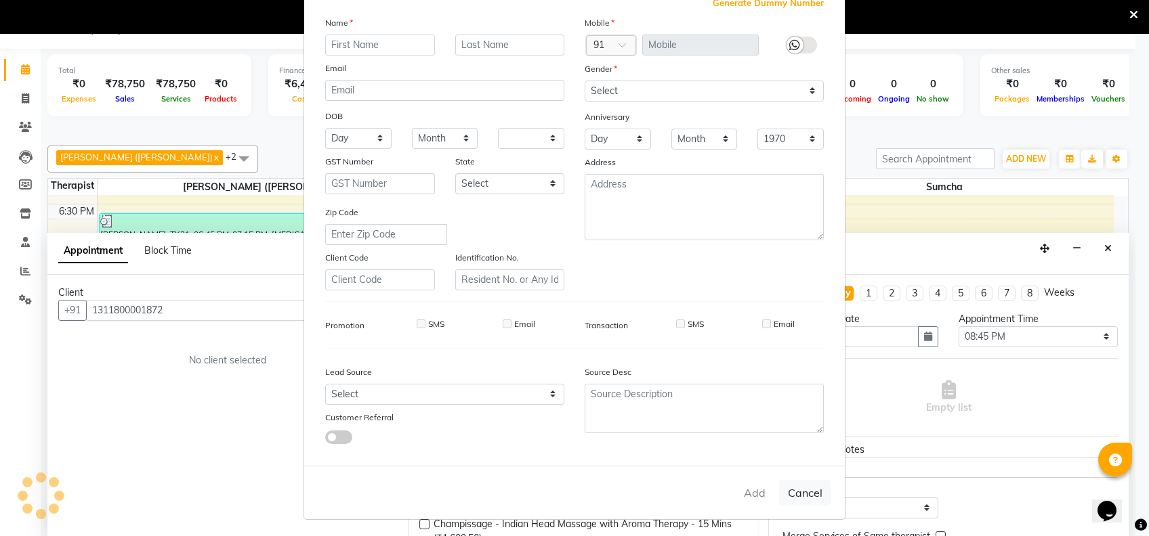
checkbox input "false"
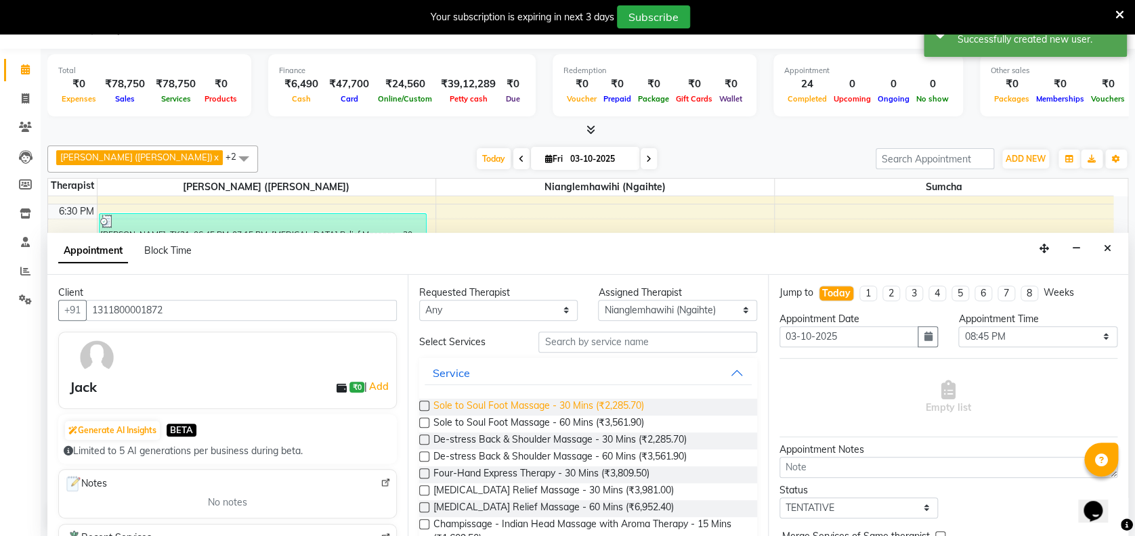
click at [576, 407] on span "Sole to Soul Foot Massage - 30 Mins (₹2,285.70)" at bounding box center [538, 407] width 211 height 17
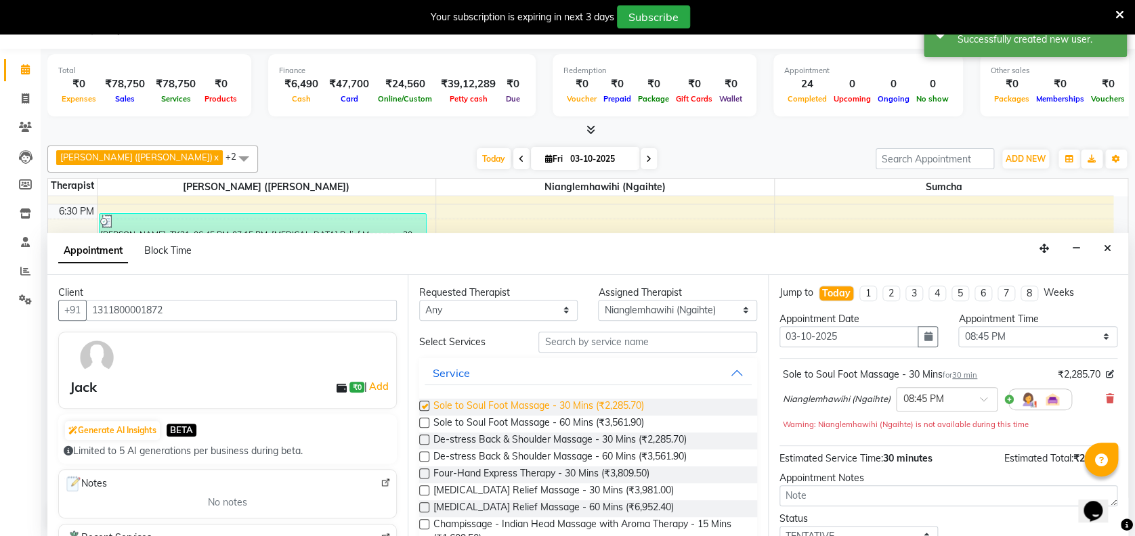
checkbox input "false"
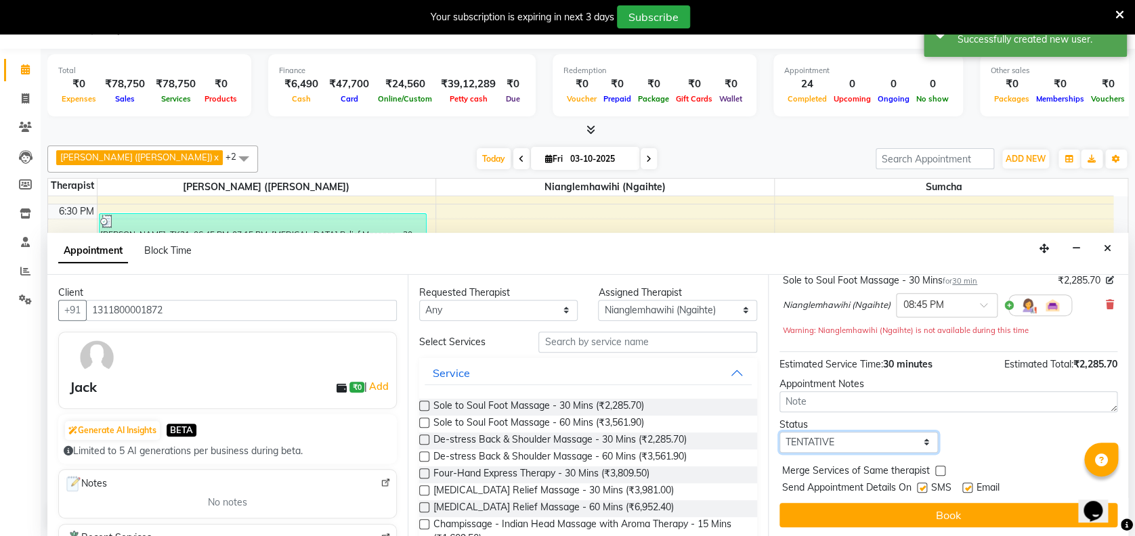
click at [893, 442] on select "Select TENTATIVE CONFIRM CHECK-IN UPCOMING" at bounding box center [859, 442] width 158 height 21
select select "confirm booking"
click at [780, 432] on select "Select TENTATIVE CONFIRM CHECK-IN UPCOMING" at bounding box center [859, 442] width 158 height 21
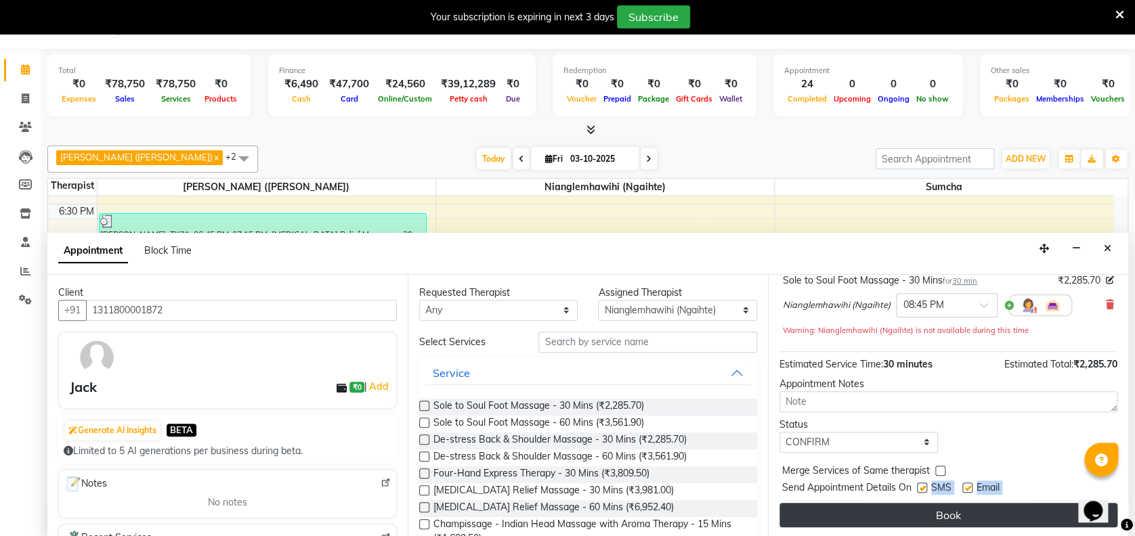
drag, startPoint x: 921, startPoint y: 487, endPoint x: 893, endPoint y: 513, distance: 38.4
click at [893, 513] on div "Jump to [DATE] 1 2 3 4 5 6 7 8 Weeks Appointment Date [DATE] Appointment Time S…" at bounding box center [948, 406] width 360 height 263
click at [893, 513] on button "Book" at bounding box center [949, 515] width 338 height 24
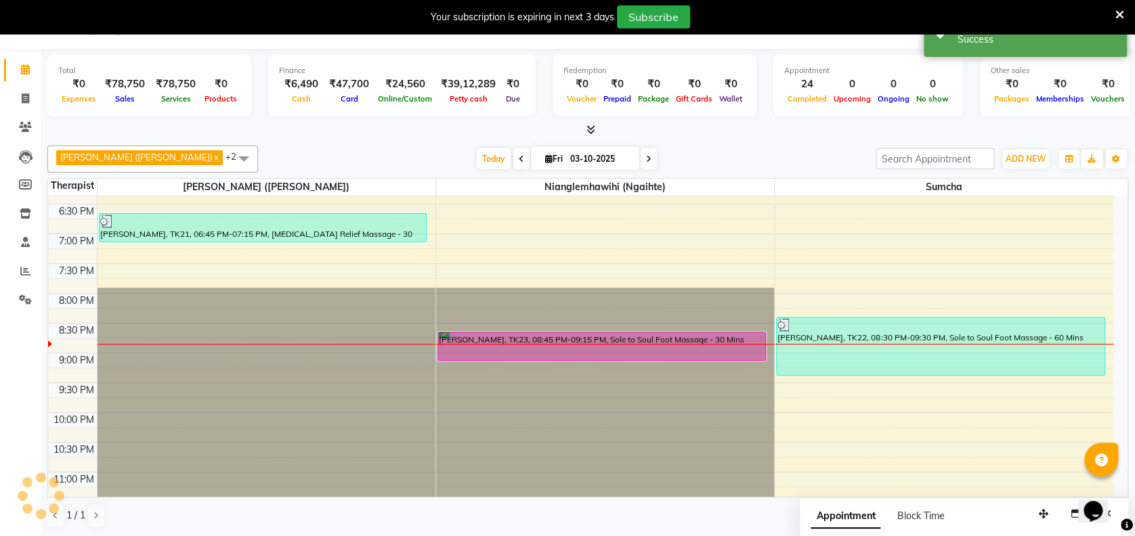
scroll to position [0, 0]
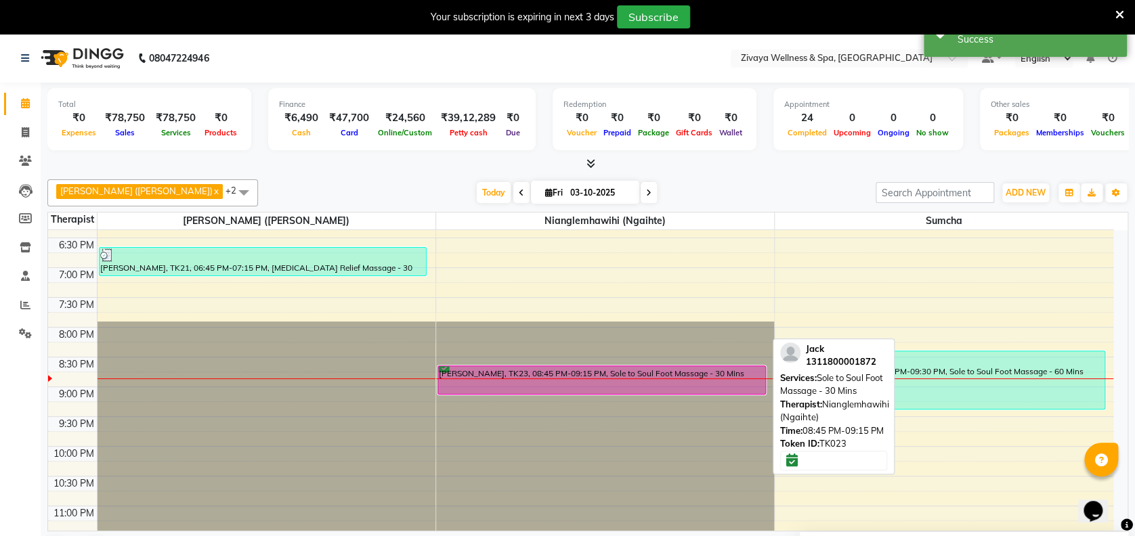
click at [481, 377] on div "[PERSON_NAME], TK23, 08:45 PM-09:15 PM, Sole to Soul Foot Massage - 30 Mins" at bounding box center [601, 380] width 327 height 28
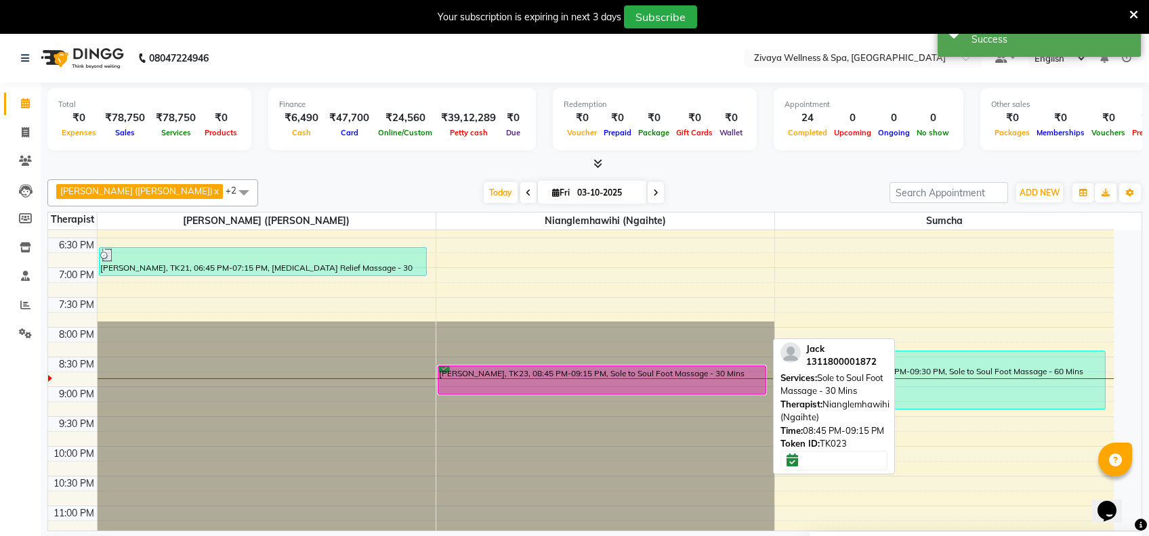
select select "6"
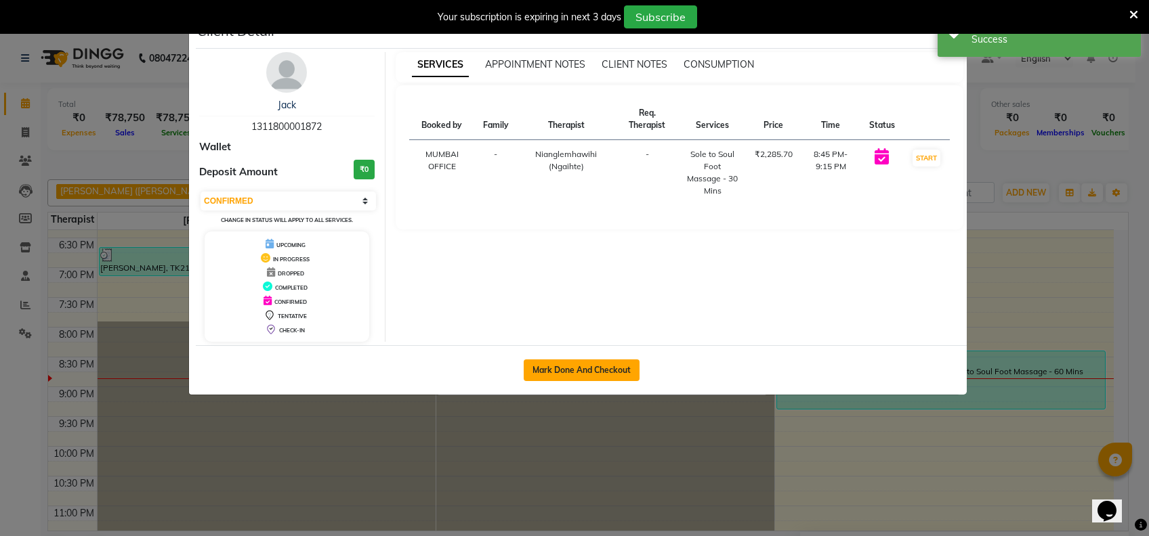
click at [570, 366] on button "Mark Done And Checkout" at bounding box center [582, 371] width 116 height 22
select select "7072"
select select "service"
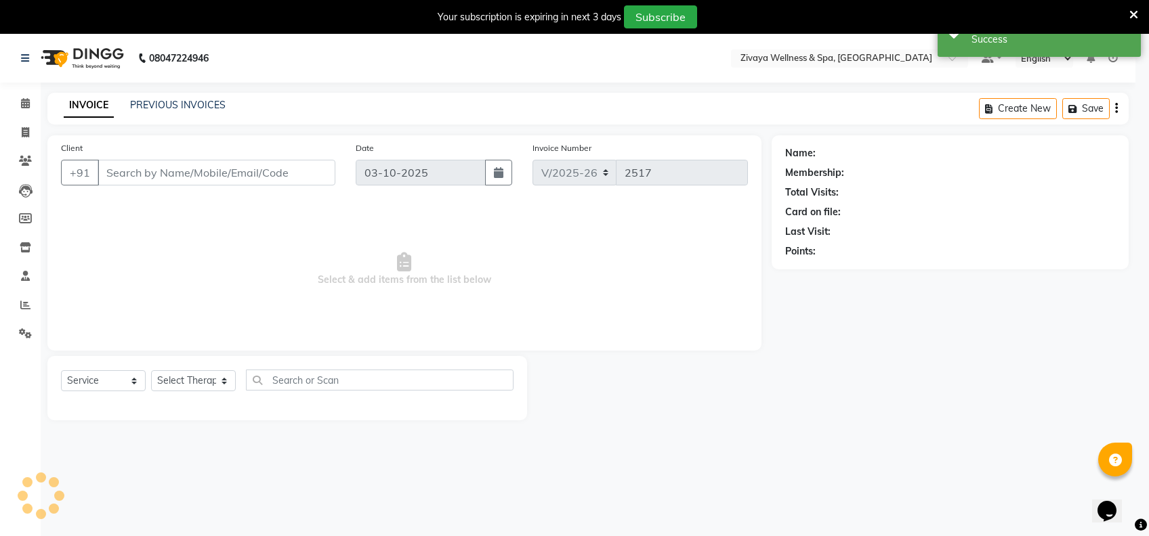
select select "3"
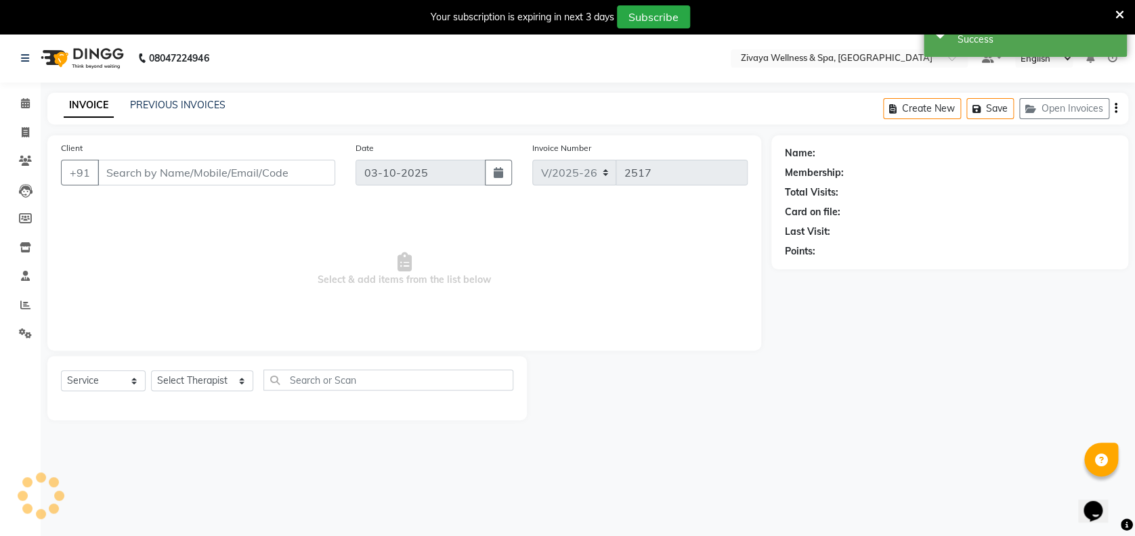
type input "1311800001872"
select select "58858"
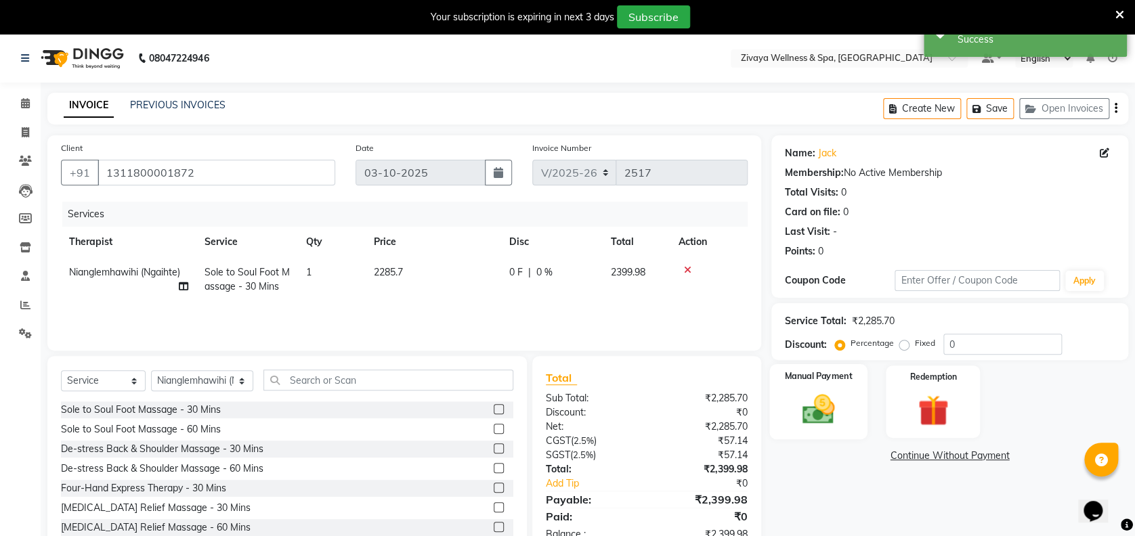
click at [797, 398] on img at bounding box center [818, 409] width 52 height 37
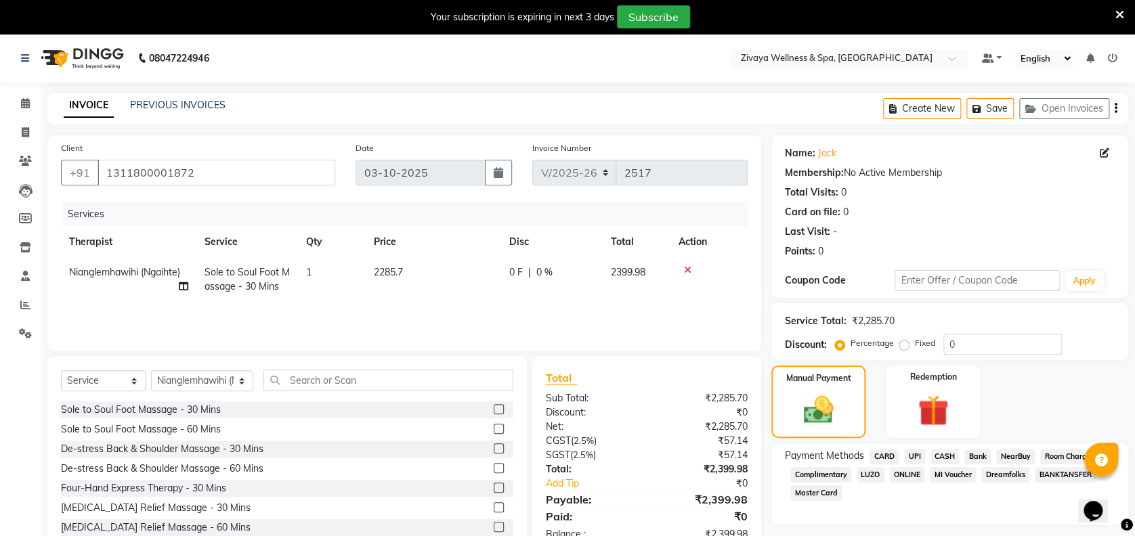
click at [889, 455] on span "CARD" at bounding box center [884, 457] width 29 height 16
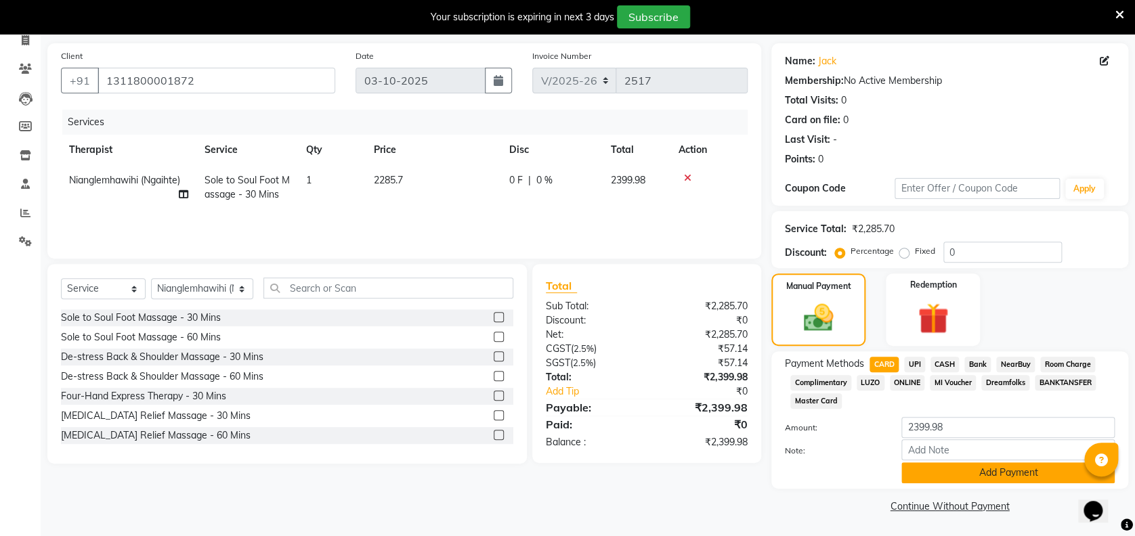
click at [930, 470] on button "Add Payment" at bounding box center [1008, 473] width 213 height 21
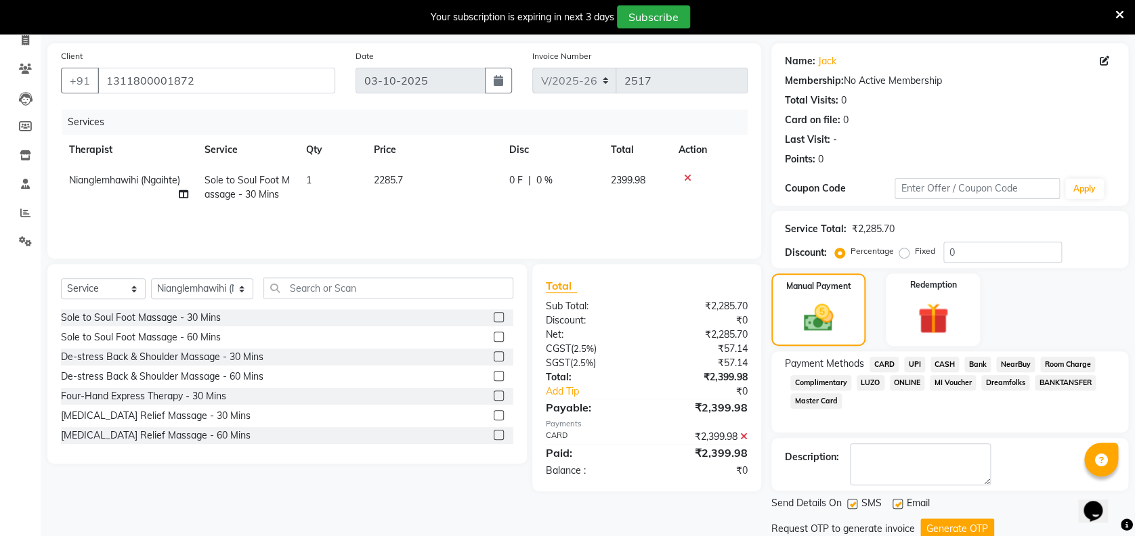
scroll to position [139, 0]
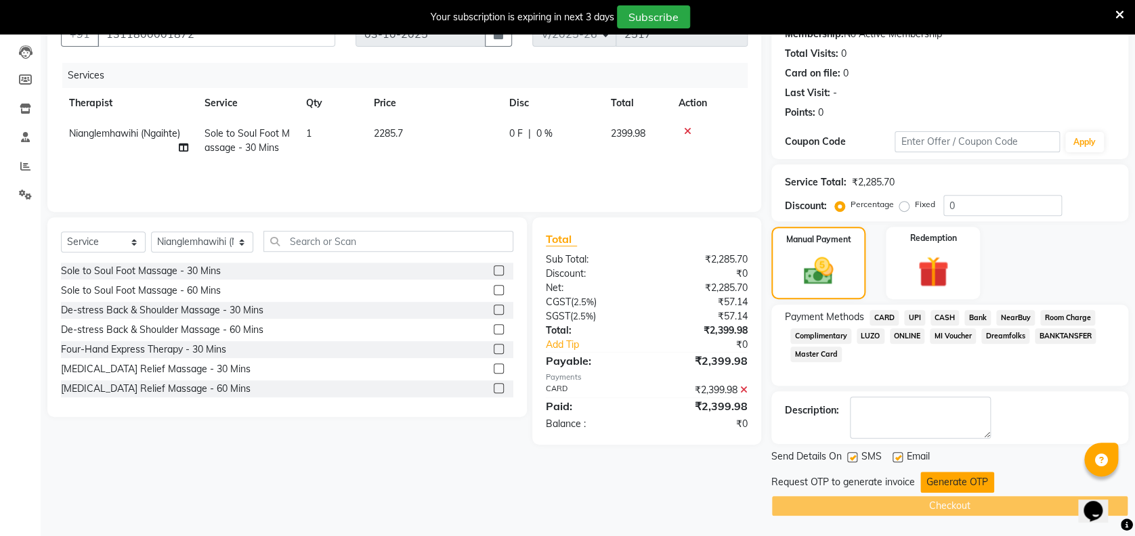
click at [945, 479] on button "Generate OTP" at bounding box center [957, 482] width 74 height 21
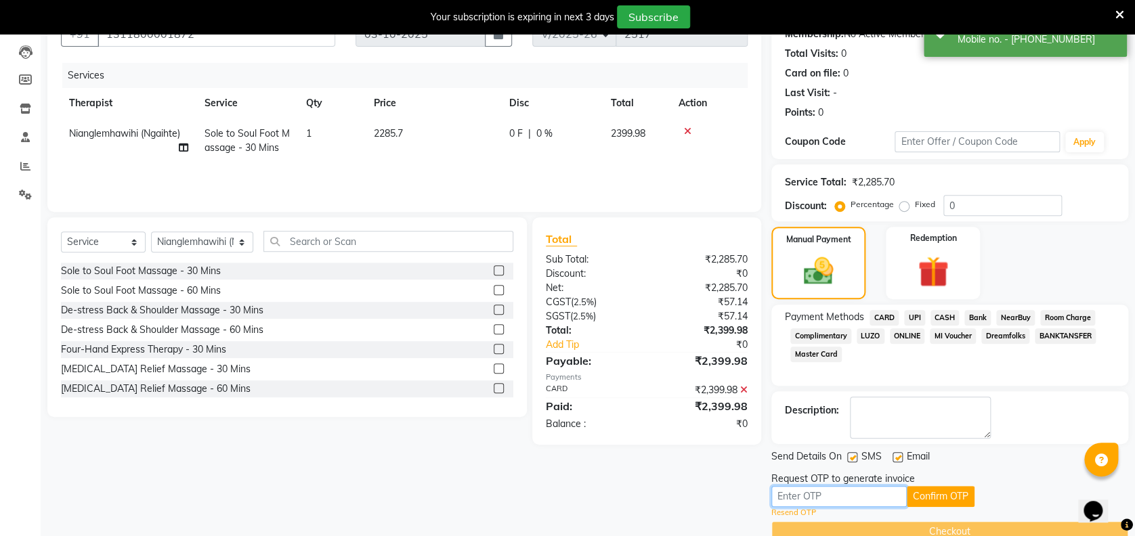
click at [872, 493] on input "text" at bounding box center [838, 496] width 135 height 21
type input "4035"
click at [937, 490] on button "Confirm OTP" at bounding box center [941, 496] width 68 height 21
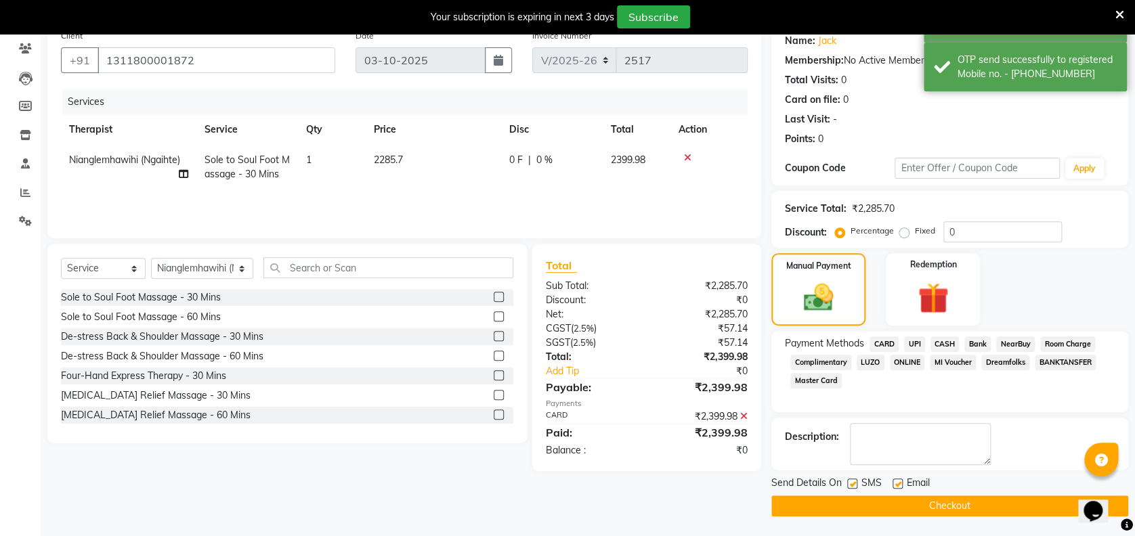
click at [899, 496] on button "Checkout" at bounding box center [949, 506] width 357 height 21
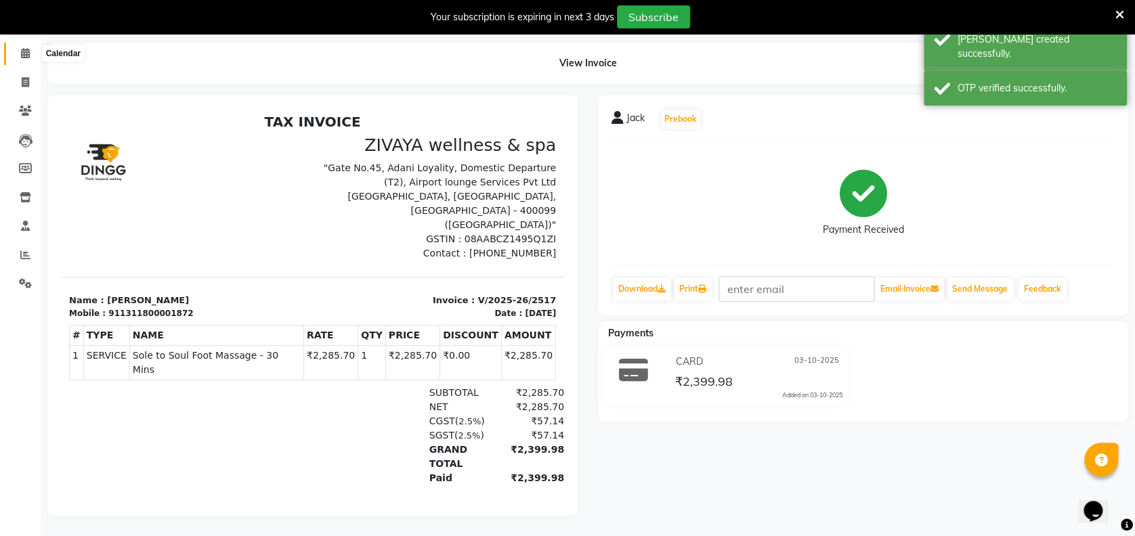
click at [26, 48] on icon at bounding box center [25, 53] width 9 height 10
